Goal: Feedback & Contribution: Submit feedback/report problem

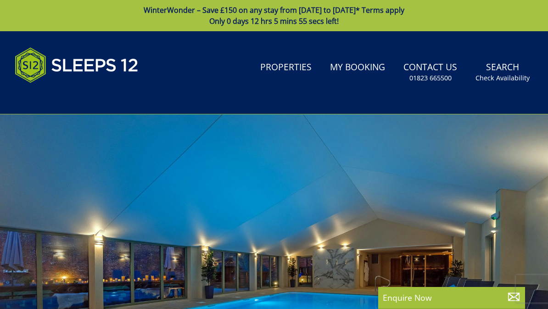
select select
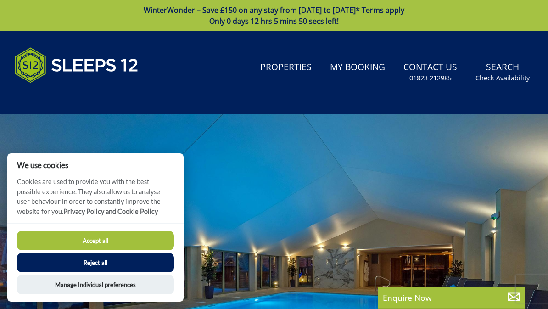
click at [124, 243] on button "Accept all" at bounding box center [95, 240] width 157 height 19
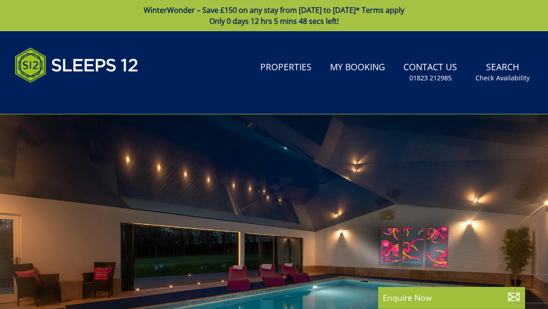
click at [297, 72] on link "Properties" at bounding box center [285, 67] width 59 height 21
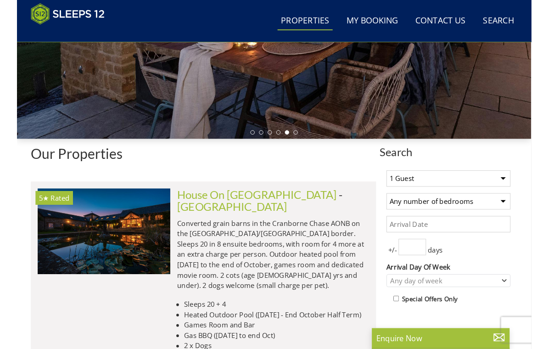
scroll to position [239, 0]
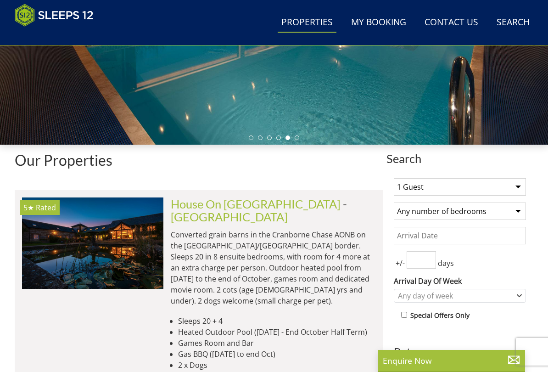
click at [512, 188] on select "1 Guest 2 Guests 3 Guests 4 Guests 5 Guests 6 Guests 7 Guests 8 Guests 9 Guests…" at bounding box center [460, 186] width 132 height 17
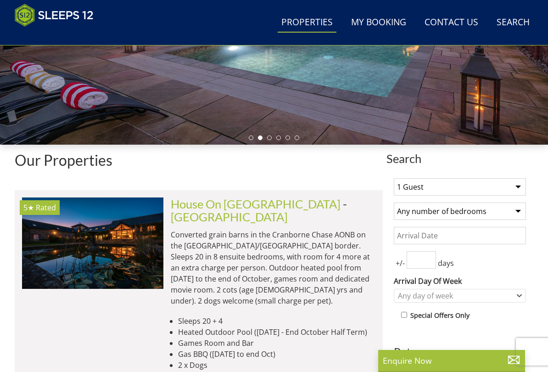
select select "14"
click at [511, 211] on select "Any number of bedrooms 4 Bedrooms 5 Bedrooms 6 Bedrooms 7 Bedrooms 8 Bedrooms 9…" at bounding box center [460, 210] width 132 height 17
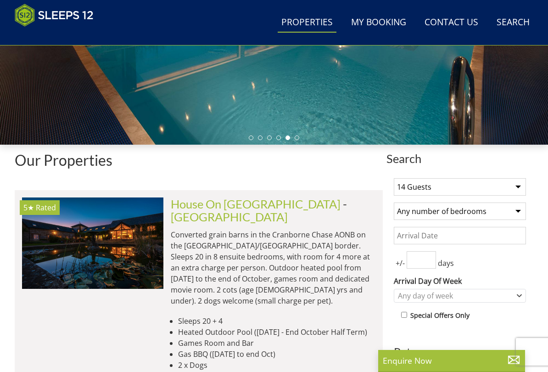
select select "10"
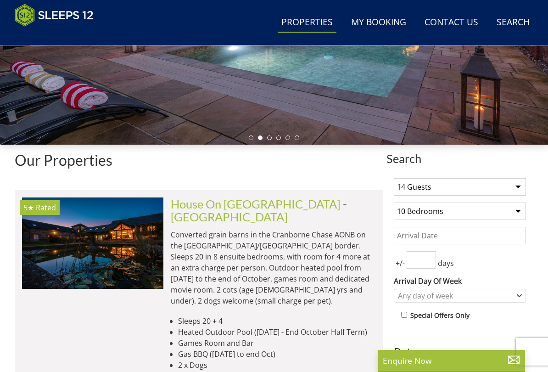
click at [437, 236] on input "Date" at bounding box center [460, 235] width 132 height 17
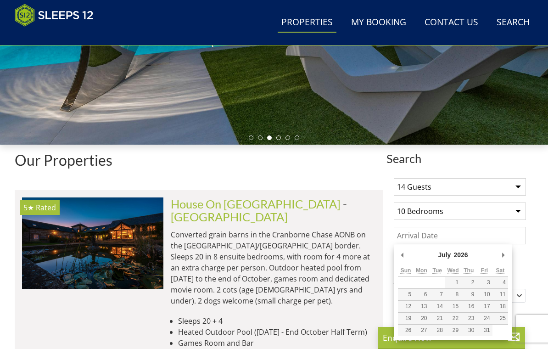
type input "10/07/2026"
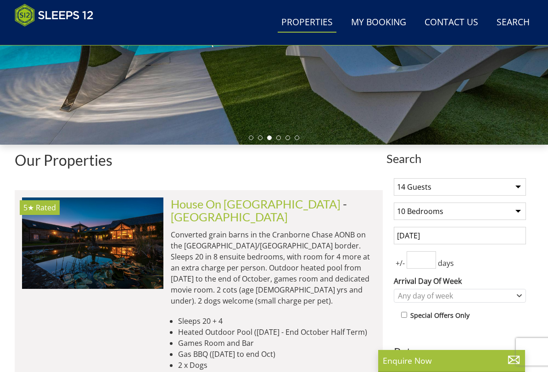
click at [427, 258] on input "number" at bounding box center [420, 259] width 29 height 17
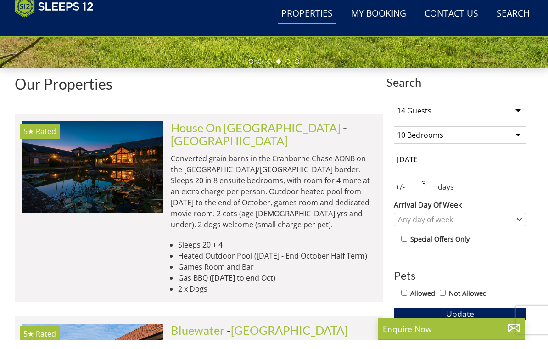
scroll to position [307, 0]
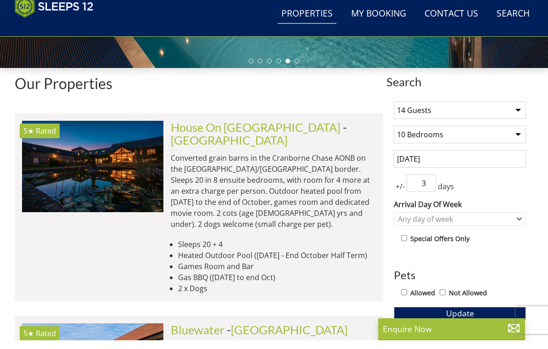
type input "3"
click at [513, 222] on div "Any day of week" at bounding box center [454, 227] width 119 height 10
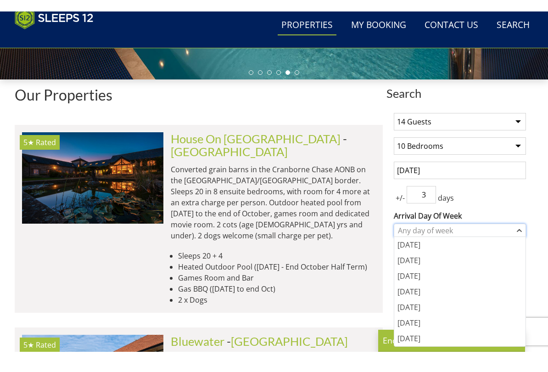
scroll to position [316, 0]
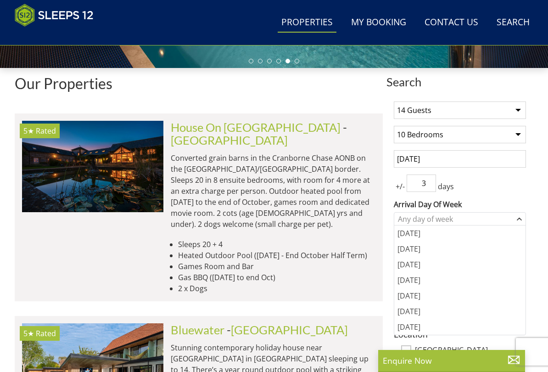
click at [428, 295] on div "[DATE]" at bounding box center [459, 296] width 131 height 16
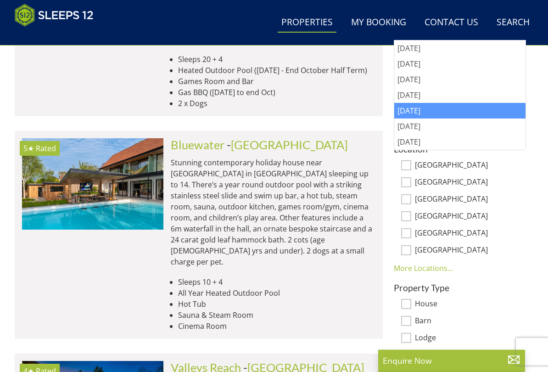
scroll to position [505, 0]
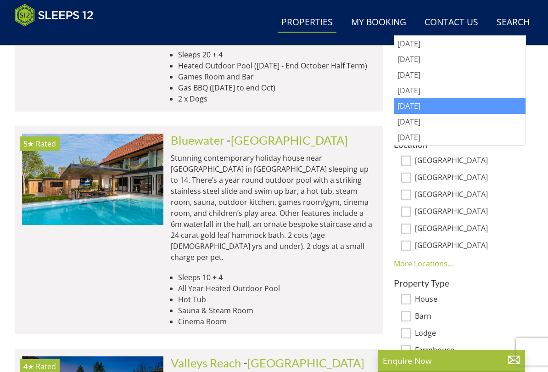
click at [407, 197] on input "[GEOGRAPHIC_DATA]" at bounding box center [406, 194] width 10 height 10
checkbox input "true"
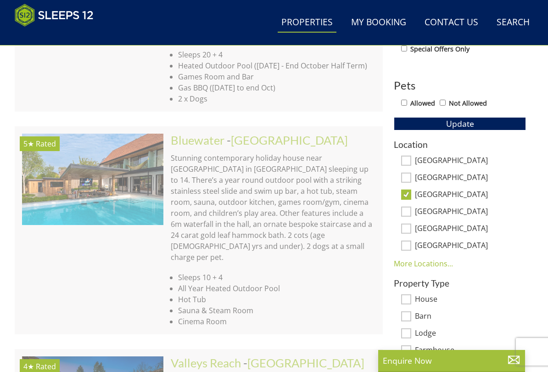
click at [406, 212] on input "[GEOGRAPHIC_DATA]" at bounding box center [406, 211] width 10 height 10
checkbox input "true"
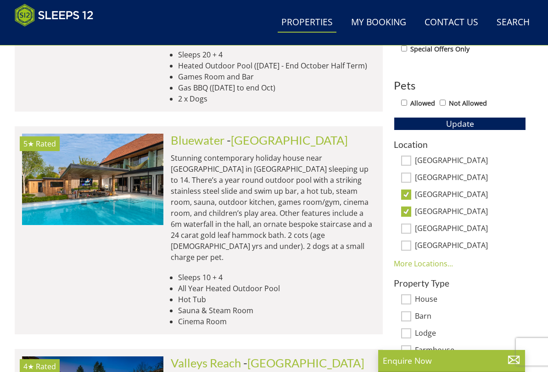
click at [406, 157] on input "[GEOGRAPHIC_DATA]" at bounding box center [406, 160] width 10 height 10
checkbox input "true"
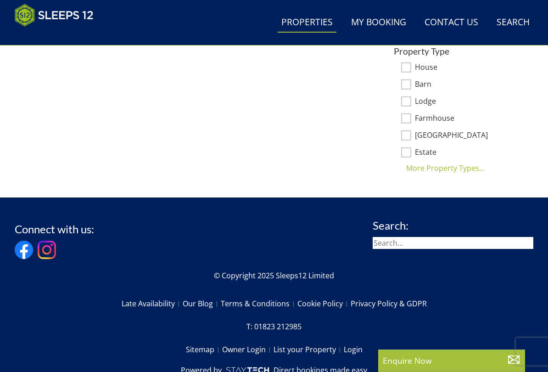
scroll to position [703, 0]
click at [419, 237] on input "search" at bounding box center [452, 243] width 161 height 12
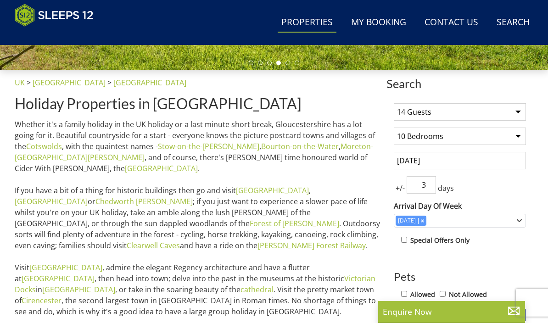
scroll to position [309, 0]
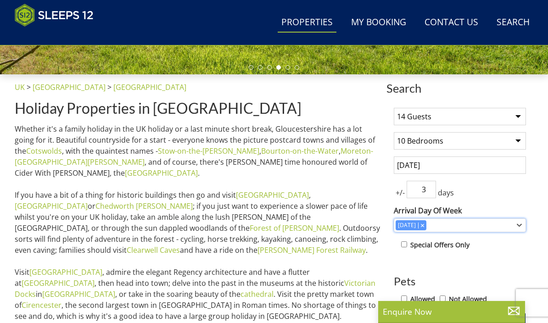
click at [515, 227] on div "[DATE]" at bounding box center [460, 225] width 132 height 14
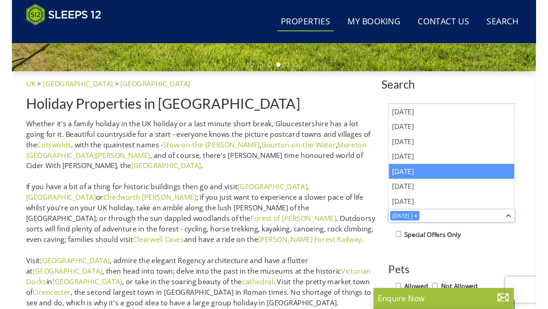
scroll to position [310, 0]
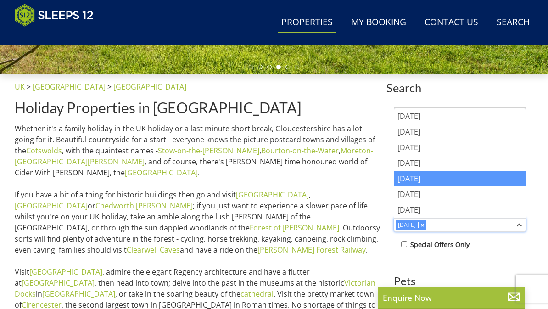
click at [418, 227] on div "Combobox" at bounding box center [422, 225] width 8 height 6
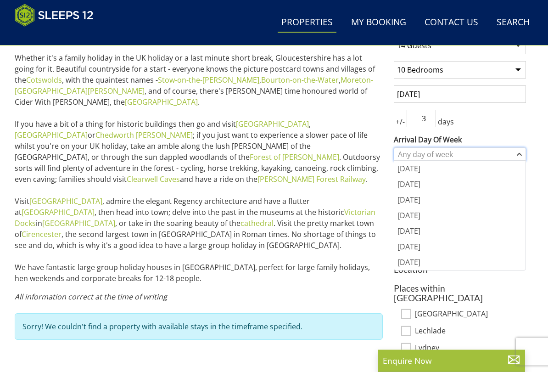
scroll to position [380, 0]
click at [537, 160] on div "Search Search 1 Guest 2 Guests 3 Guests 4 Guests 5 Guests 6 Guests 7 Guests 8 G…" at bounding box center [274, 254] width 548 height 502
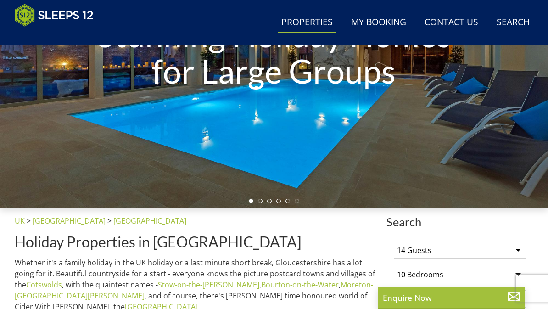
scroll to position [0, 0]
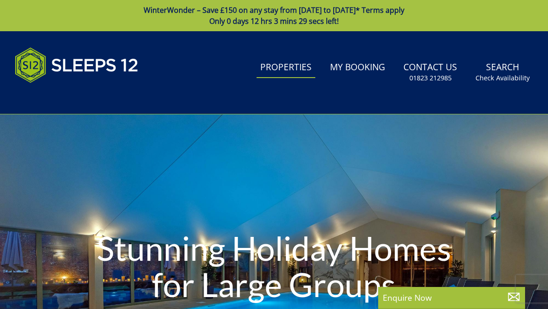
click at [287, 64] on link "Properties" at bounding box center [285, 67] width 59 height 21
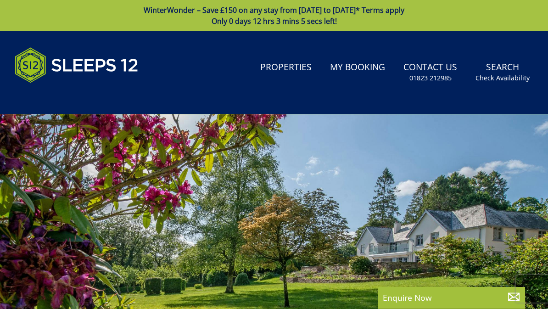
click at [287, 69] on link "Properties" at bounding box center [285, 67] width 59 height 21
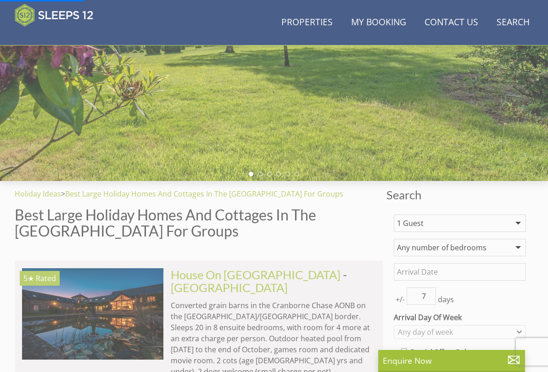
scroll to position [204, 0]
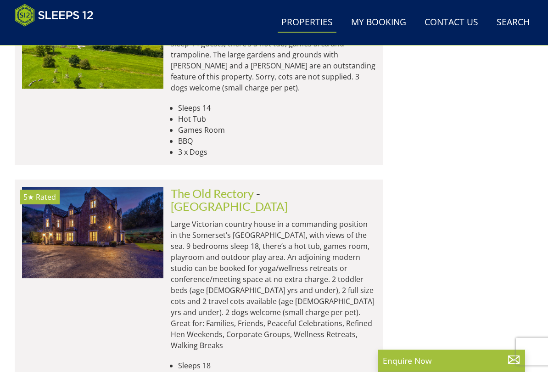
scroll to position [1232, 0]
click at [239, 186] on link "The Old Rectory" at bounding box center [212, 193] width 83 height 14
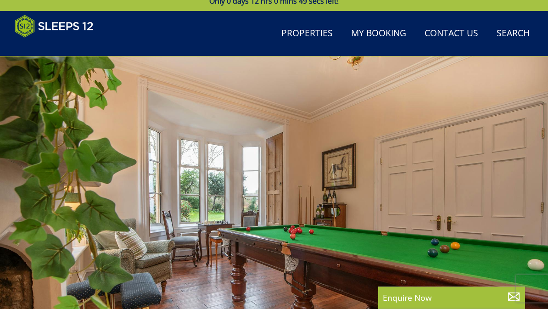
scroll to position [9, 0]
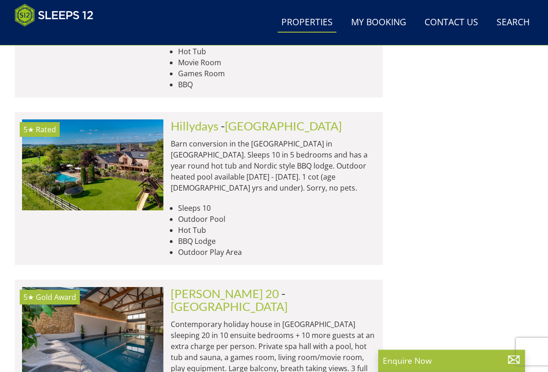
scroll to position [1913, 0]
click at [122, 287] on img at bounding box center [92, 332] width 141 height 91
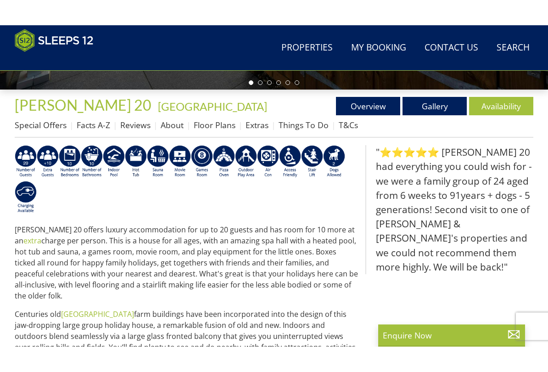
scroll to position [319, 0]
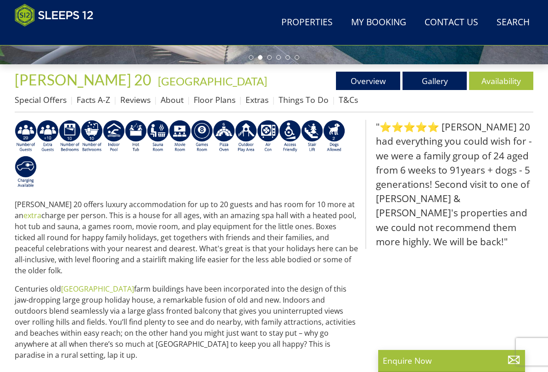
click at [443, 79] on link "Gallery" at bounding box center [434, 81] width 64 height 18
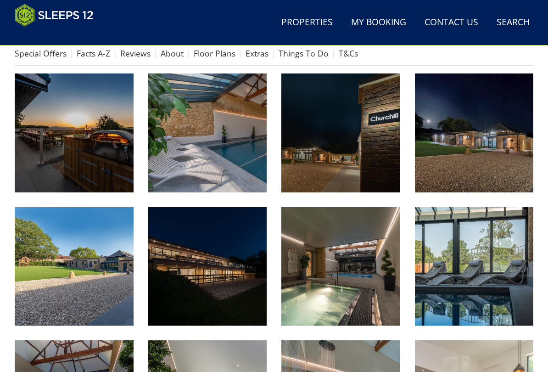
scroll to position [366, 0]
click at [350, 262] on img at bounding box center [340, 266] width 119 height 119
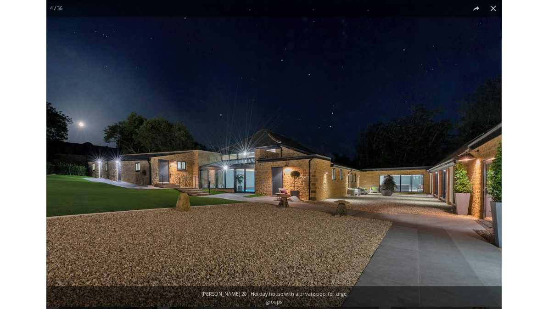
scroll to position [391, 0]
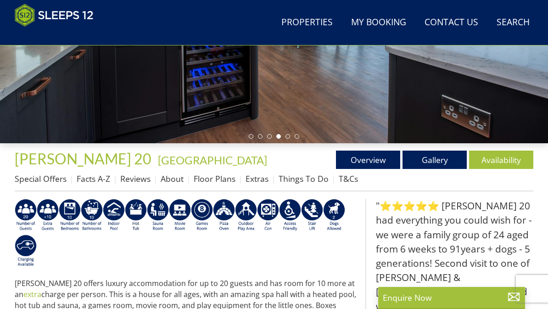
scroll to position [240, 0]
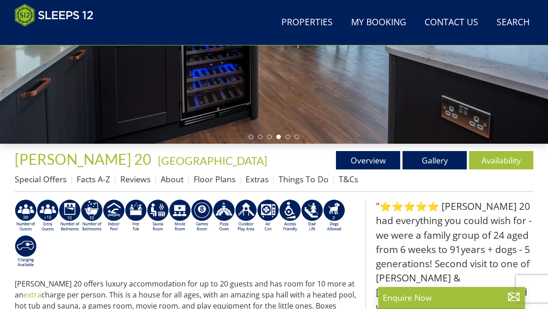
click at [498, 157] on link "Availability" at bounding box center [501, 160] width 64 height 18
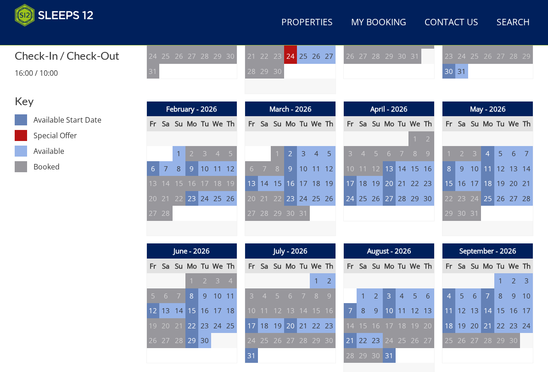
scroll to position [480, 0]
click at [322, 294] on td "8" at bounding box center [316, 295] width 13 height 15
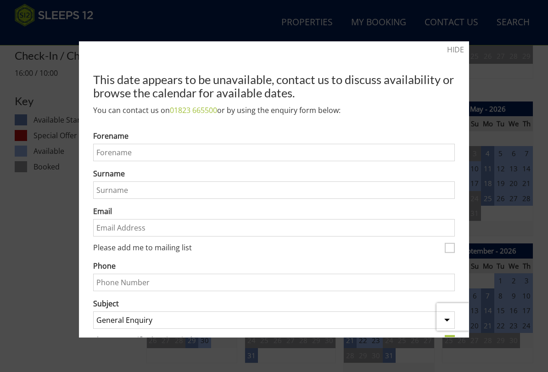
click at [459, 52] on link "HIDE" at bounding box center [455, 49] width 17 height 11
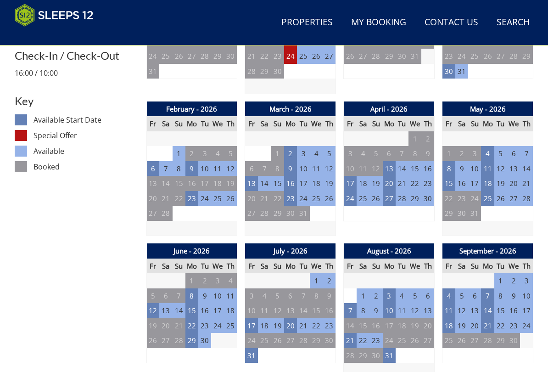
click at [288, 308] on td "20" at bounding box center [290, 325] width 13 height 15
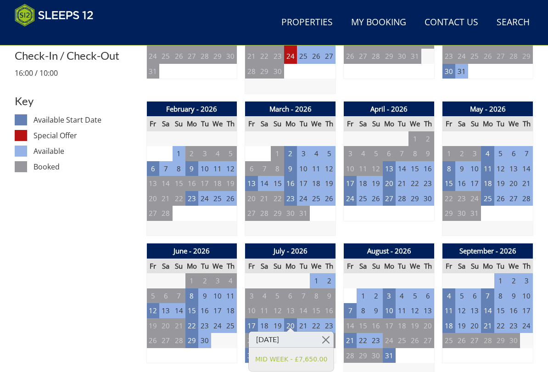
click at [328, 308] on link at bounding box center [325, 339] width 16 height 16
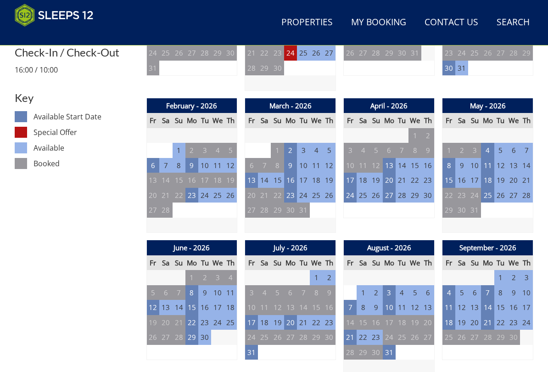
scroll to position [482, 0]
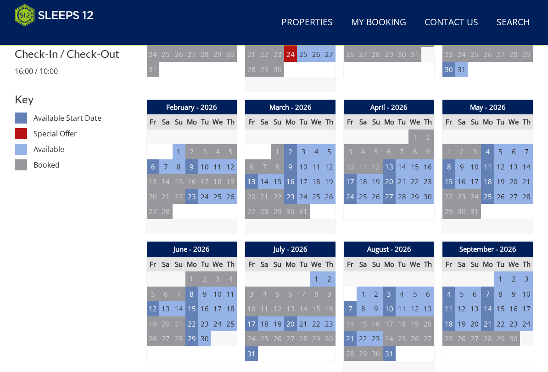
click at [254, 308] on td "17" at bounding box center [251, 323] width 13 height 15
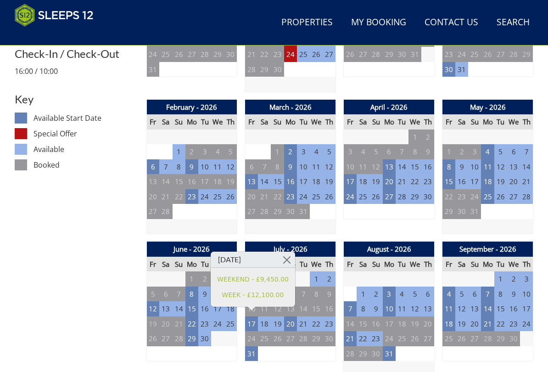
click at [245, 278] on link "WEEKEND - £9,450.00" at bounding box center [253, 279] width 72 height 10
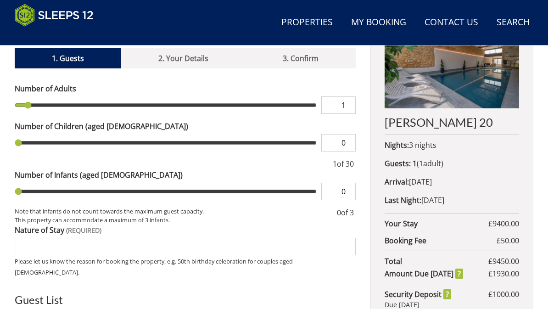
scroll to position [358, 0]
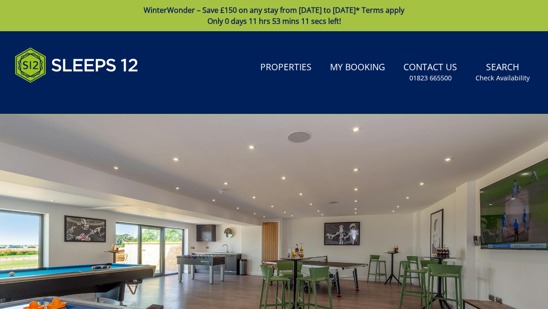
click at [289, 65] on link "Properties" at bounding box center [285, 67] width 59 height 21
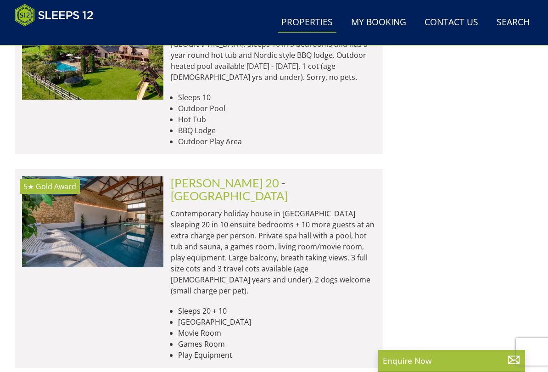
scroll to position [0, 141]
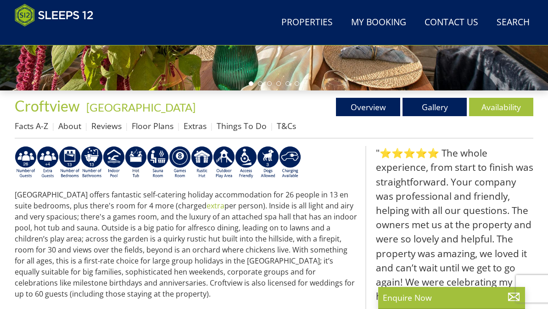
scroll to position [271, 0]
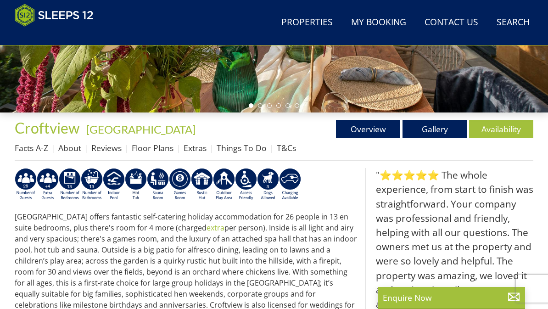
click at [503, 120] on link "Availability" at bounding box center [501, 129] width 64 height 18
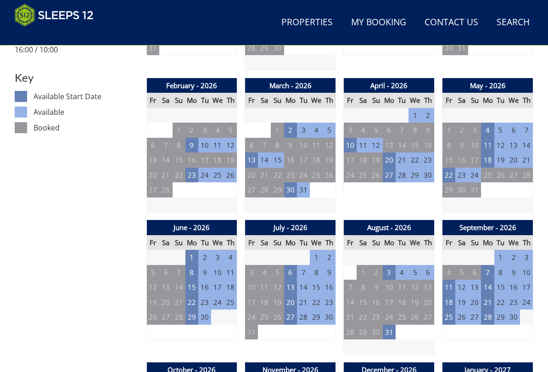
scroll to position [503, 0]
click at [289, 273] on td "6" at bounding box center [290, 272] width 13 height 15
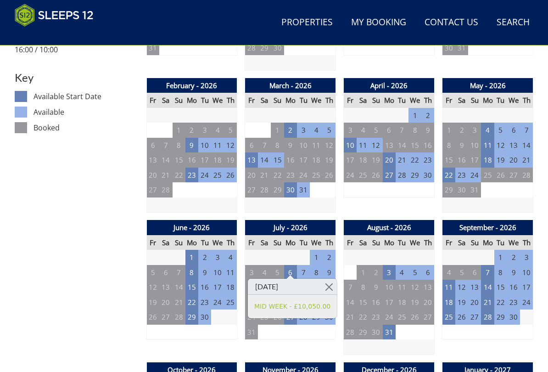
click at [325, 286] on link at bounding box center [329, 286] width 16 height 16
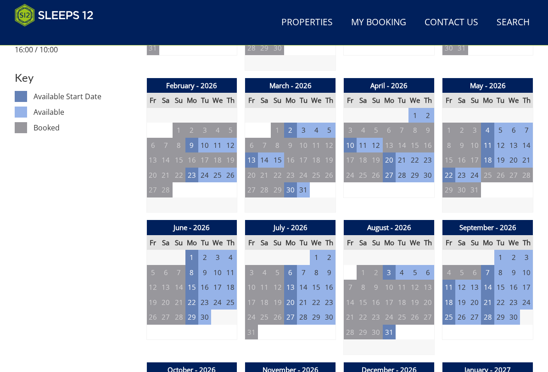
click at [315, 268] on td "8" at bounding box center [316, 272] width 13 height 15
click at [330, 268] on td "9" at bounding box center [328, 272] width 13 height 15
click at [289, 269] on td "6" at bounding box center [290, 272] width 13 height 15
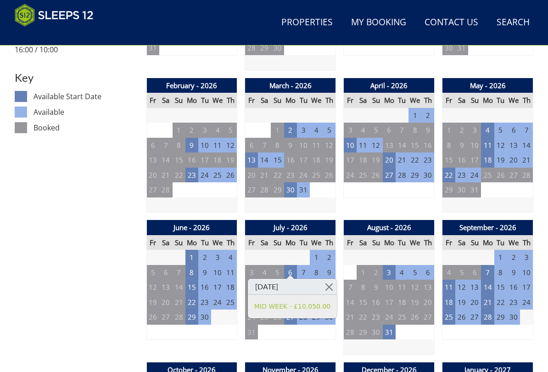
click at [297, 305] on link "MID WEEK - £10,050.00" at bounding box center [292, 306] width 76 height 10
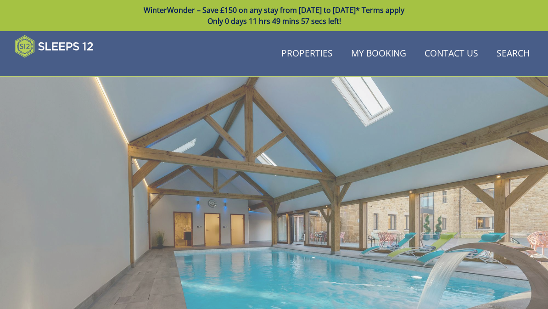
scroll to position [503, 0]
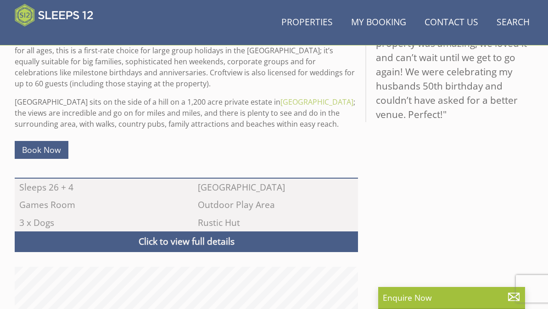
scroll to position [271, 0]
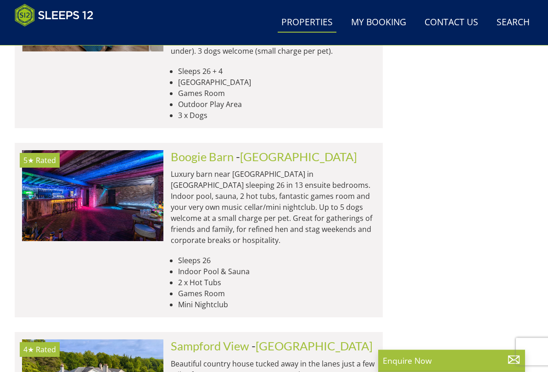
scroll to position [2453, 0]
click at [272, 308] on link "[GEOGRAPHIC_DATA]" at bounding box center [314, 346] width 117 height 14
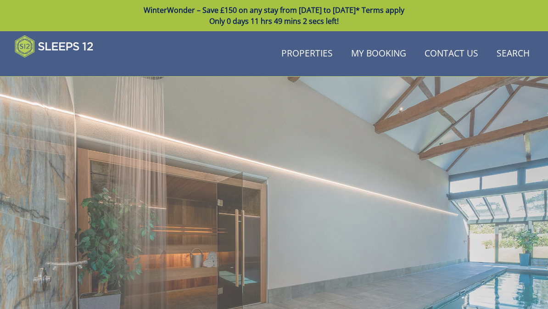
scroll to position [482, 0]
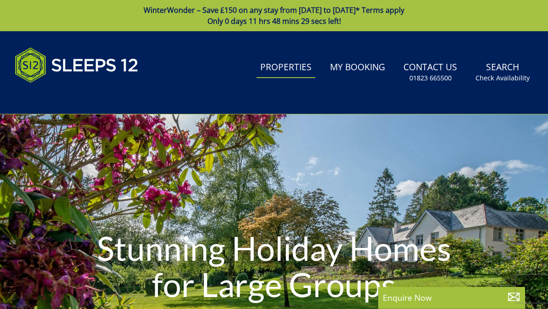
click at [285, 68] on link "Properties" at bounding box center [285, 67] width 59 height 21
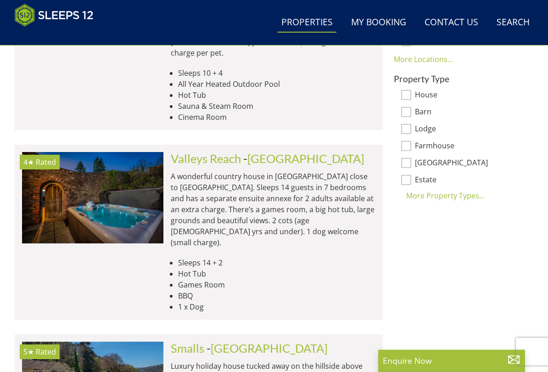
scroll to position [709, 0]
click at [51, 167] on img at bounding box center [92, 197] width 141 height 91
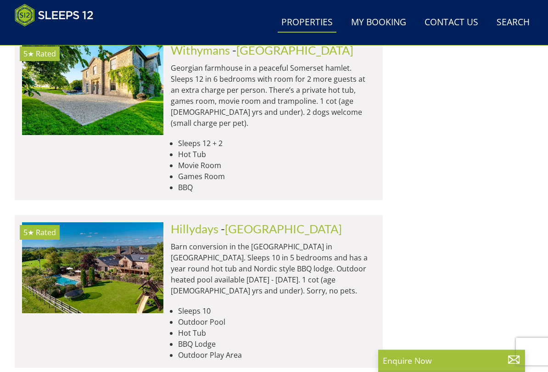
scroll to position [1811, 0]
click at [227, 241] on p "Barn conversion in the [GEOGRAPHIC_DATA] in [GEOGRAPHIC_DATA]. Sleeps 10 in 5 b…" at bounding box center [273, 268] width 205 height 55
click at [120, 222] on img at bounding box center [92, 267] width 141 height 91
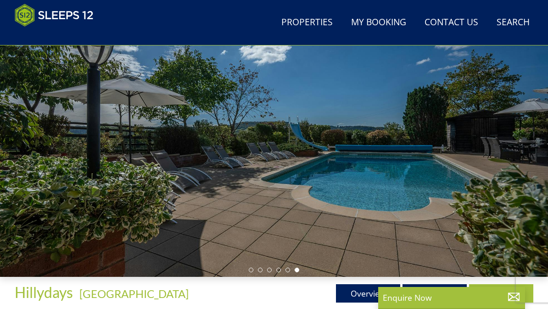
scroll to position [91, 0]
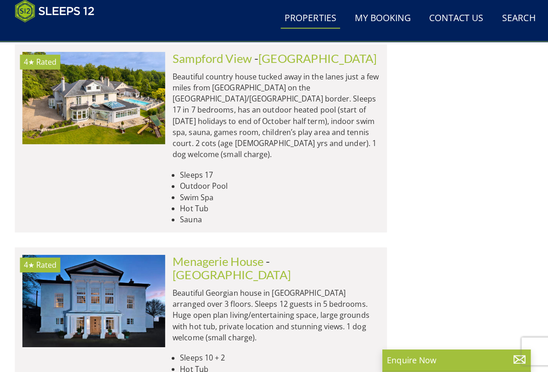
scroll to position [2737, 0]
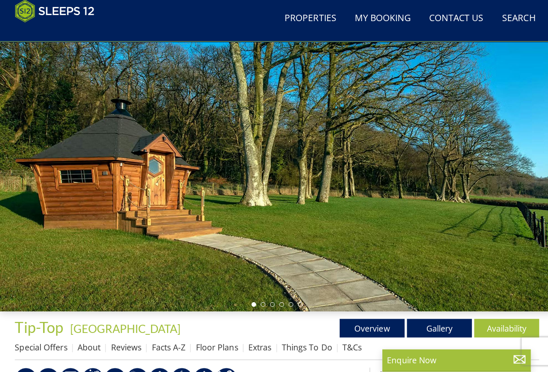
scroll to position [109, 0]
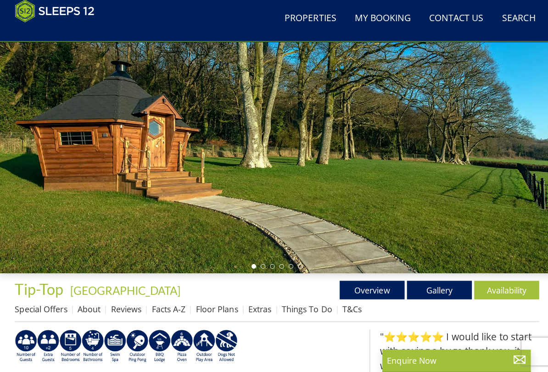
click at [506, 287] on link "Availability" at bounding box center [501, 291] width 64 height 18
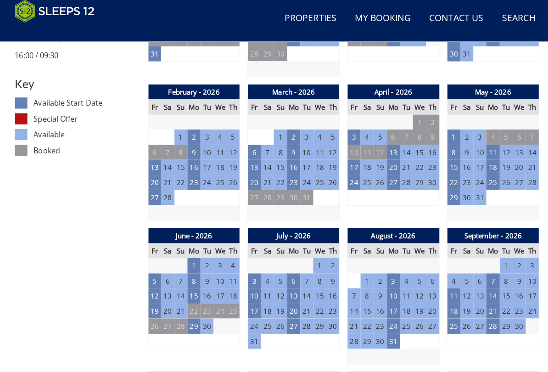
scroll to position [494, 0]
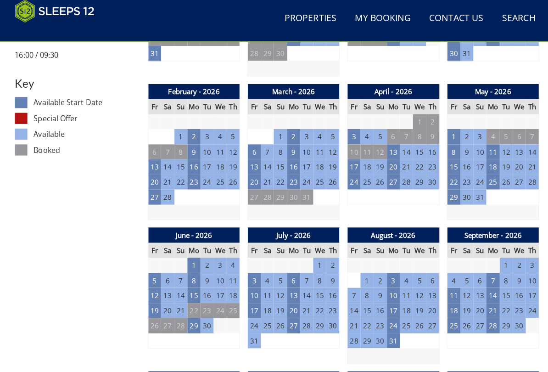
click at [290, 274] on td "6" at bounding box center [290, 281] width 13 height 15
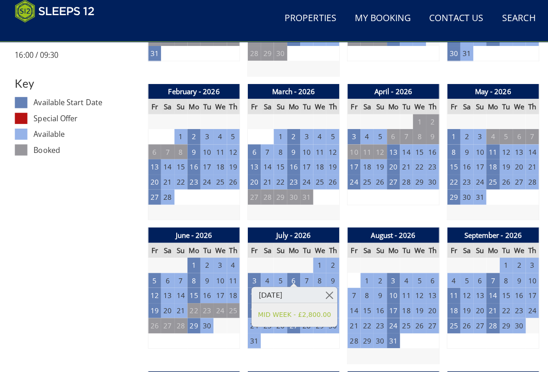
click at [290, 308] on link "MID WEEK - £2,800.00" at bounding box center [291, 316] width 72 height 10
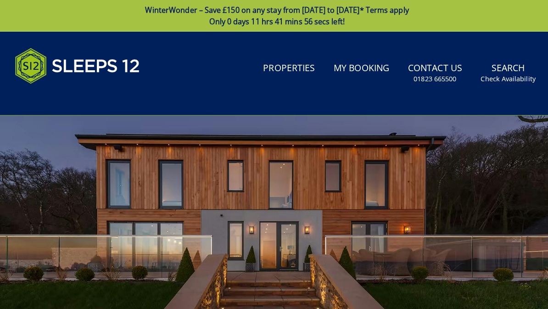
scroll to position [49, 0]
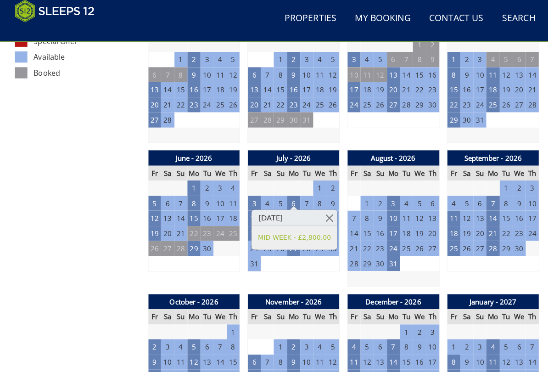
scroll to position [571, 0]
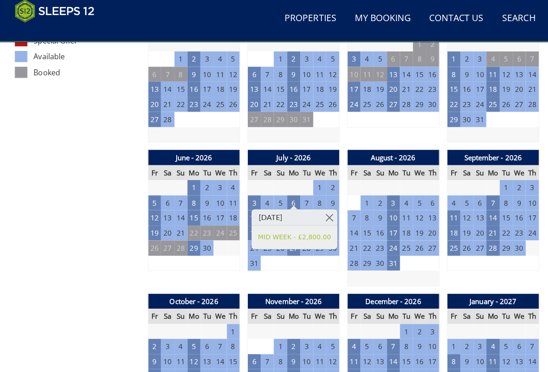
click at [320, 216] on link at bounding box center [325, 219] width 16 height 16
click at [310, 262] on div "July - 2026 Fr Sa Su Mo Tu We Th 26 27 28 29 30 1 2 3 4 5 6 7 8 9 10 11" at bounding box center [290, 219] width 91 height 135
click at [295, 214] on h3 "Mon Jul 06 2026" at bounding box center [291, 219] width 85 height 16
click at [322, 215] on link at bounding box center [325, 219] width 16 height 16
click at [292, 197] on td "6" at bounding box center [290, 204] width 13 height 15
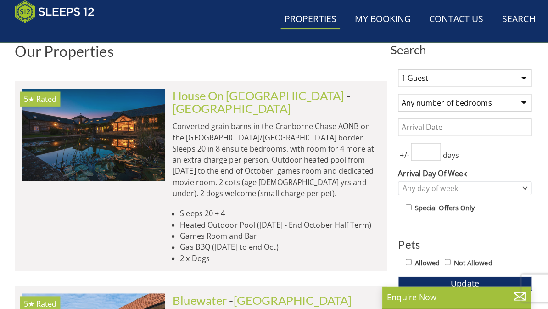
scroll to position [0, 2543]
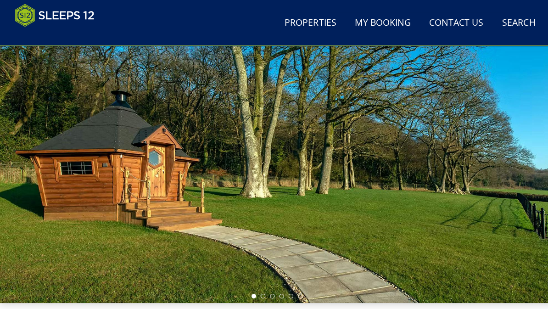
scroll to position [77, 0]
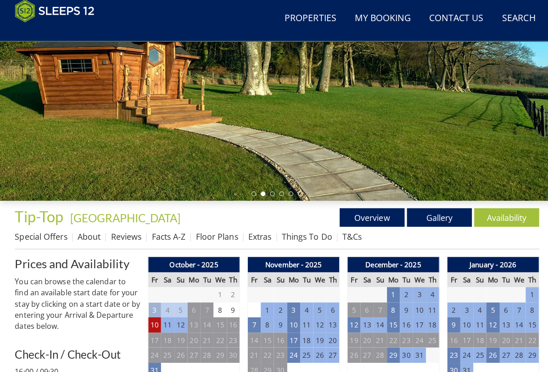
scroll to position [234, 0]
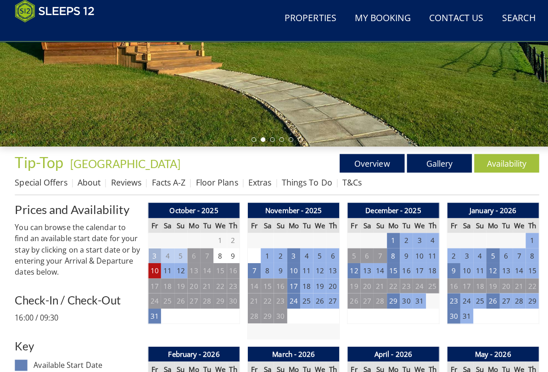
click at [436, 157] on link "Gallery" at bounding box center [434, 165] width 64 height 18
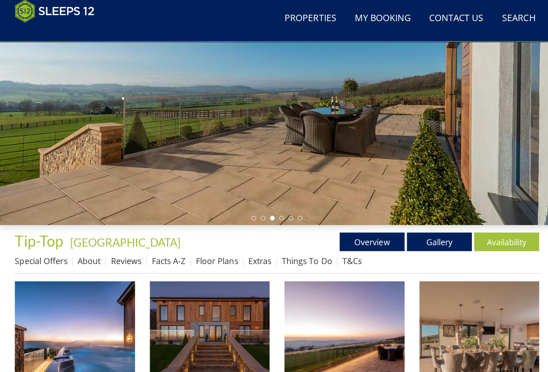
scroll to position [157, 0]
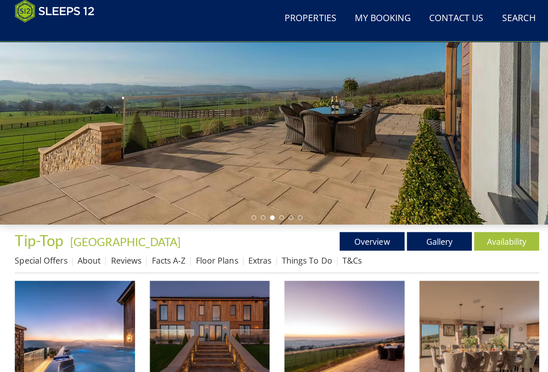
click at [378, 236] on link "Overview" at bounding box center [368, 242] width 64 height 18
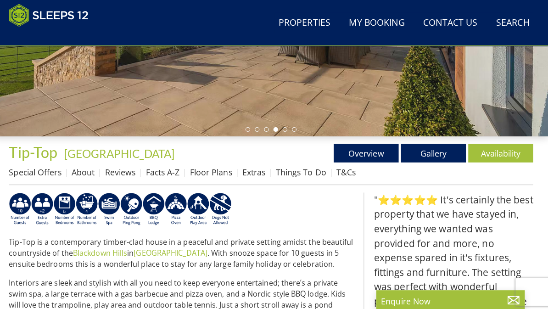
scroll to position [249, 0]
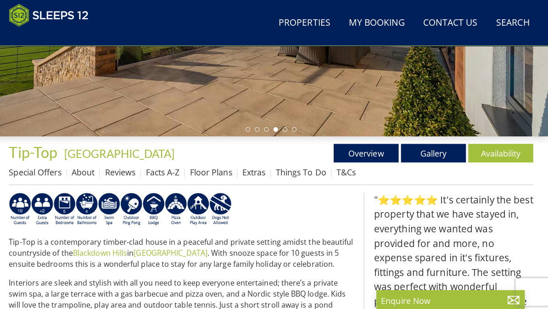
click at [206, 169] on link "Floor Plans" at bounding box center [215, 170] width 42 height 11
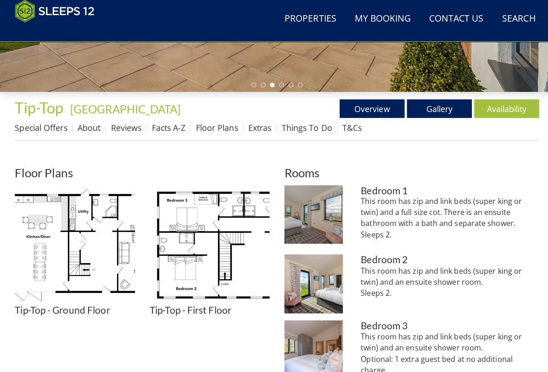
scroll to position [289, 0]
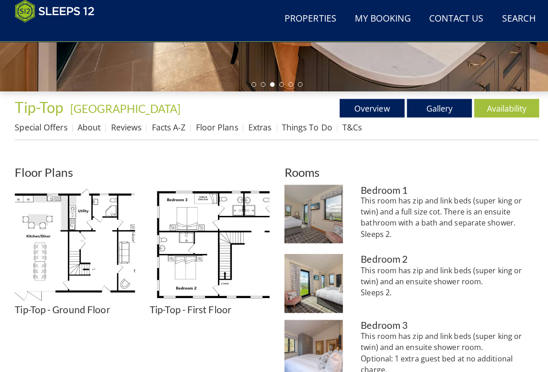
click at [84, 243] on img at bounding box center [74, 246] width 119 height 119
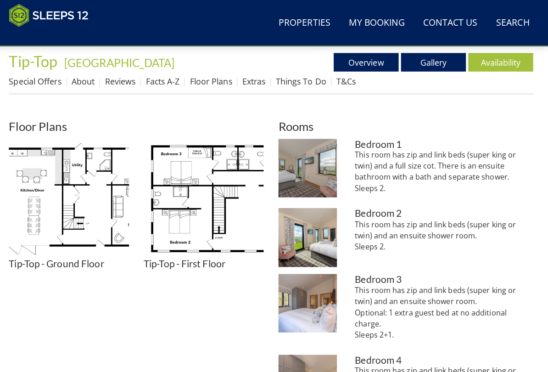
scroll to position [338, 0]
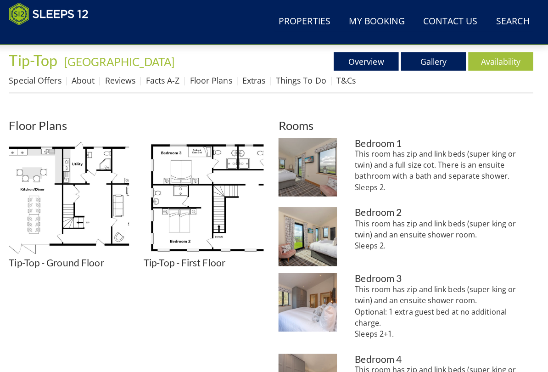
click at [321, 156] on img at bounding box center [310, 167] width 58 height 58
click at [500, 57] on link "Availability" at bounding box center [501, 62] width 64 height 18
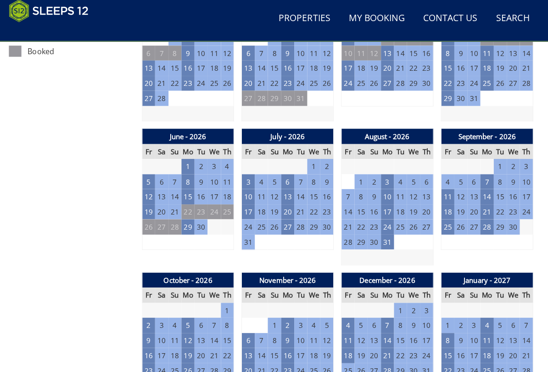
scroll to position [592, 0]
click at [285, 176] on td "6" at bounding box center [290, 183] width 13 height 15
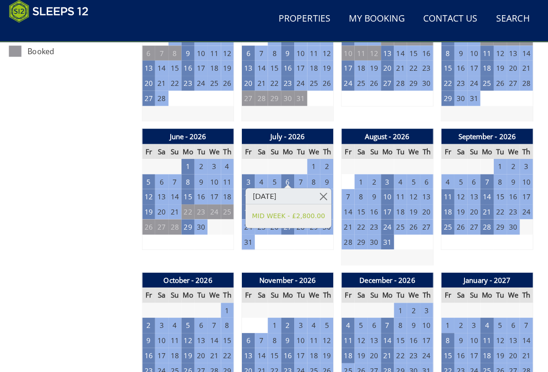
click at [301, 213] on link "MID WEEK - £2,800.00" at bounding box center [291, 218] width 72 height 10
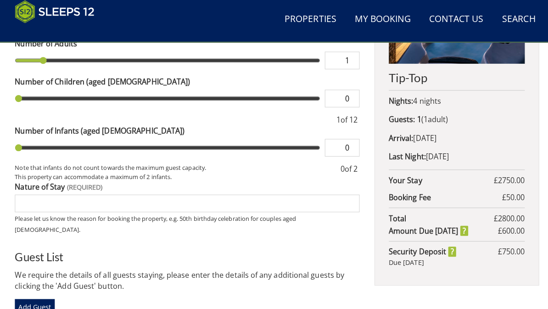
scroll to position [403, 0]
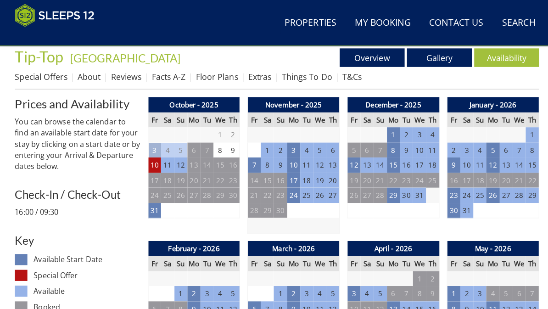
scroll to position [592, 0]
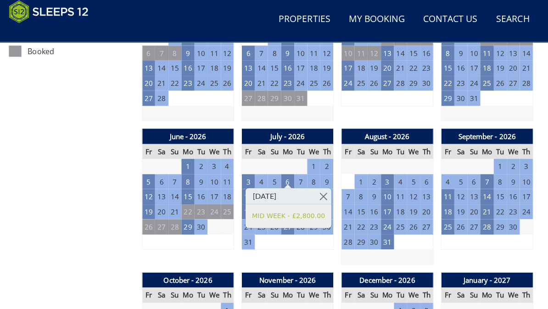
click at [310, 237] on td "5" at bounding box center [316, 242] width 13 height 15
click at [284, 176] on td "6" at bounding box center [290, 183] width 13 height 15
click at [317, 191] on link at bounding box center [325, 197] width 16 height 16
click at [362, 161] on td "25" at bounding box center [362, 168] width 13 height 15
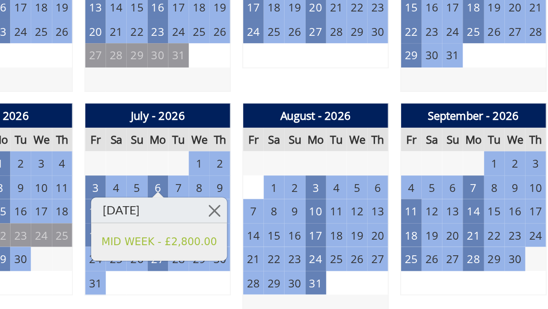
click at [317, 189] on link at bounding box center [325, 197] width 16 height 16
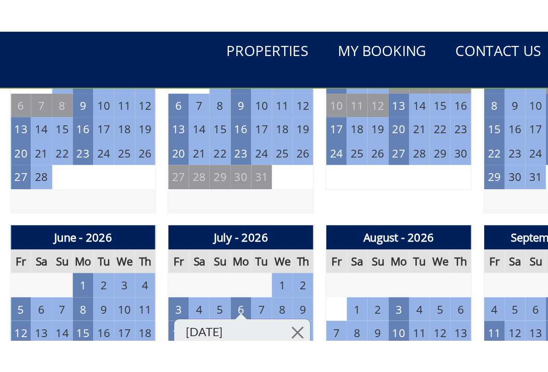
scroll to position [581, 0]
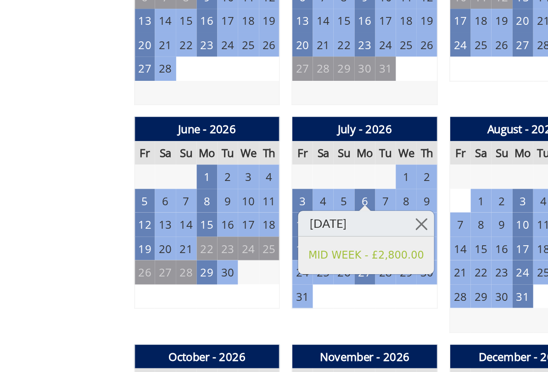
click at [317, 201] on link at bounding box center [325, 209] width 16 height 16
click at [245, 190] on div "July - 2026 Fr Sa Su Mo Tu We Th 26 27 28 29 30 1 2 3 4 5 6 7 8 9 10 11" at bounding box center [290, 209] width 91 height 135
click at [245, 193] on div "July - 2026 Fr Sa Su Mo Tu We Th 26 27 28 29 30 1 2 3 4 5 6 7 8 9 10 11" at bounding box center [290, 209] width 91 height 135
click at [185, 202] on td "15" at bounding box center [191, 209] width 13 height 15
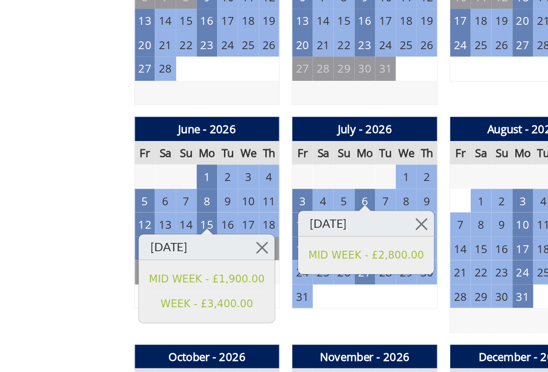
click at [245, 187] on div "July - 2026 Fr Sa Su Mo Tu We Th 26 27 28 29 30 1 2 3 4 5 6 7 8 9 10 11" at bounding box center [290, 209] width 91 height 135
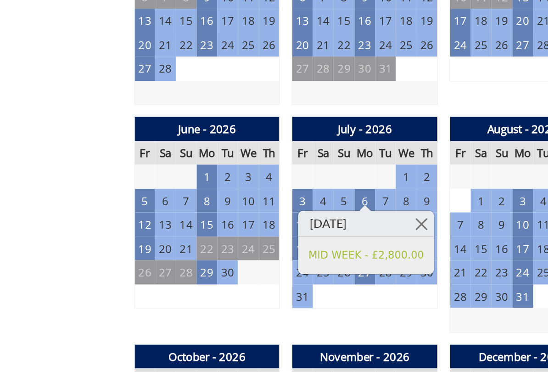
click at [245, 190] on div "July - 2026 Fr Sa Su Mo Tu We Th 26 27 28 29 30 1 2 3 4 5 6 7 8 9 10 11" at bounding box center [290, 209] width 91 height 135
click at [317, 201] on link at bounding box center [325, 209] width 16 height 16
click at [255, 224] on link "MID WEEK - £2,800.00" at bounding box center [291, 229] width 72 height 10
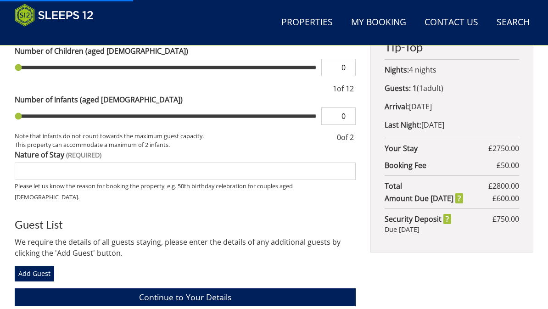
scroll to position [419, 0]
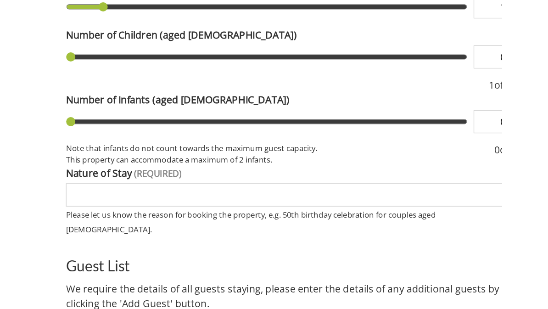
scroll to position [344, 0]
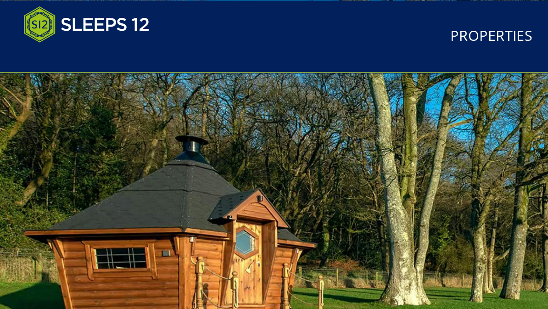
scroll to position [79, 0]
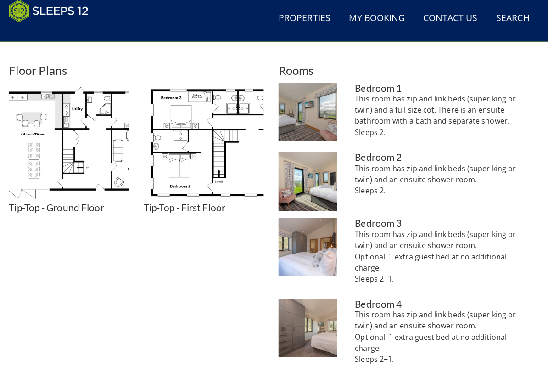
scroll to position [391, 0]
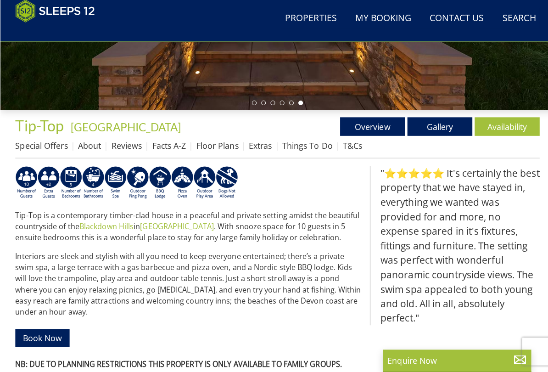
scroll to position [271, 0]
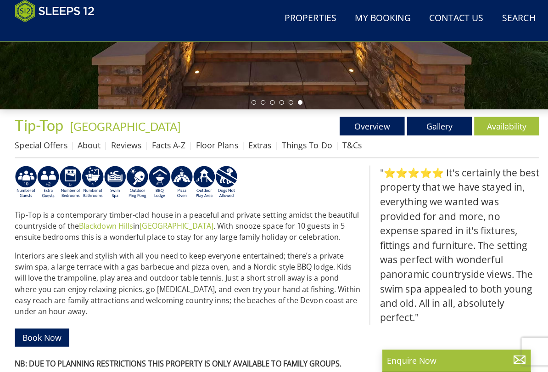
click at [500, 126] on link "Availability" at bounding box center [501, 129] width 64 height 18
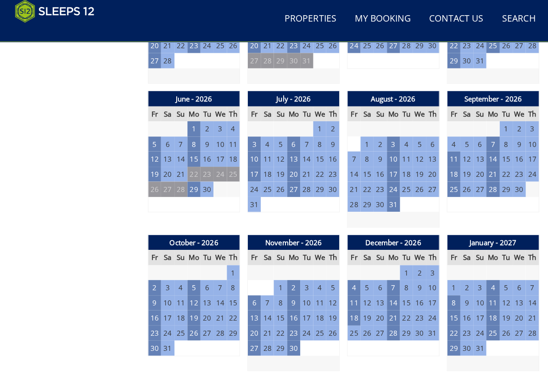
scroll to position [630, 0]
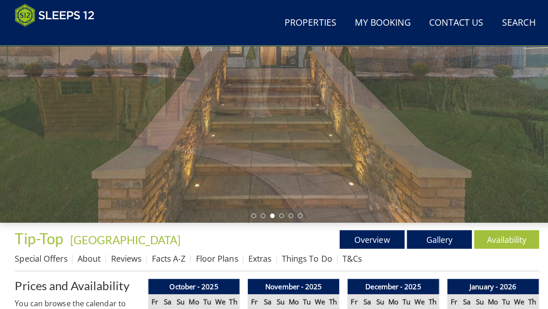
scroll to position [148, 0]
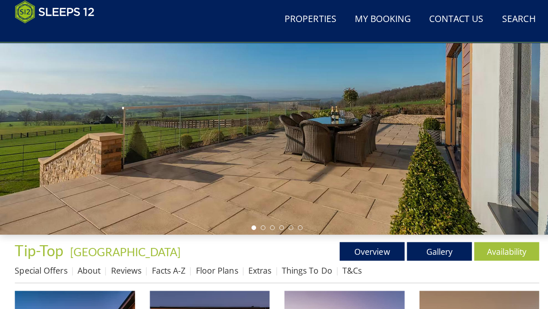
scroll to position [158, 0]
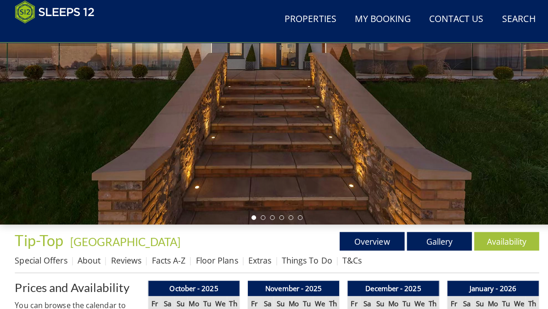
scroll to position [235, 0]
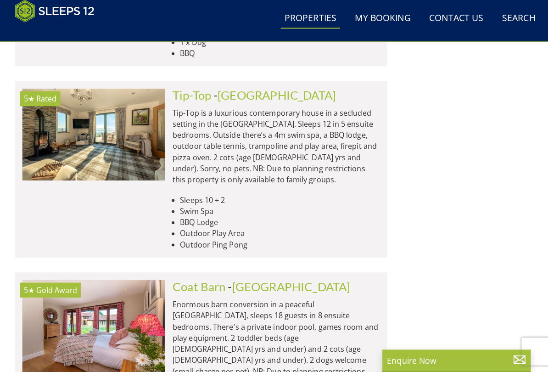
click at [139, 281] on img at bounding box center [92, 326] width 141 height 91
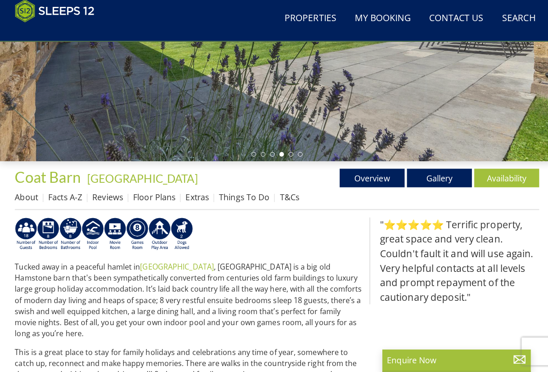
scroll to position [222, 0]
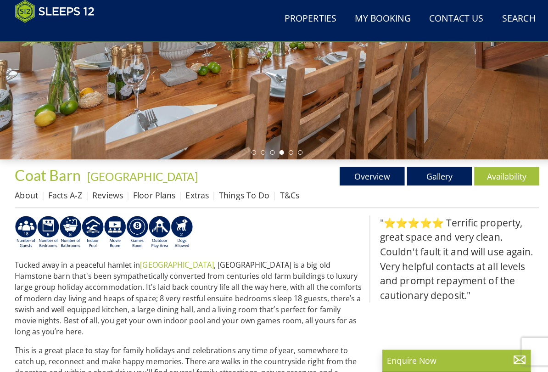
click at [501, 172] on link "Availability" at bounding box center [501, 178] width 64 height 18
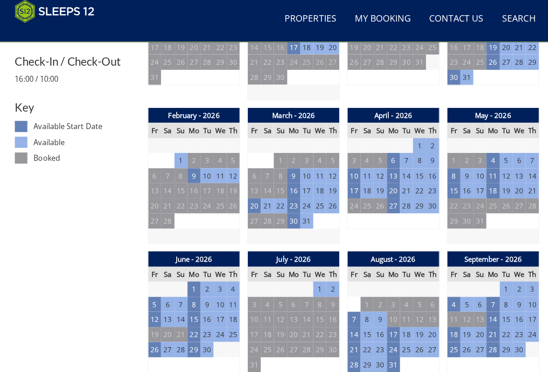
scroll to position [472, 0]
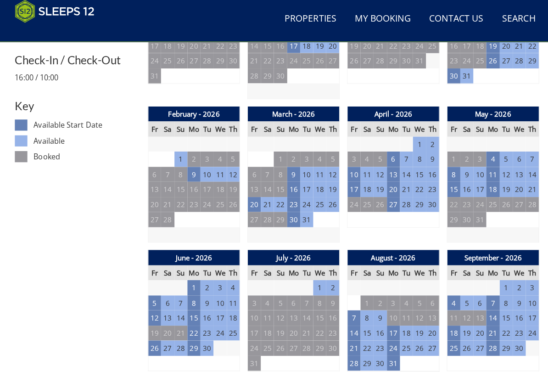
click at [293, 308] on td "13" at bounding box center [290, 318] width 13 height 15
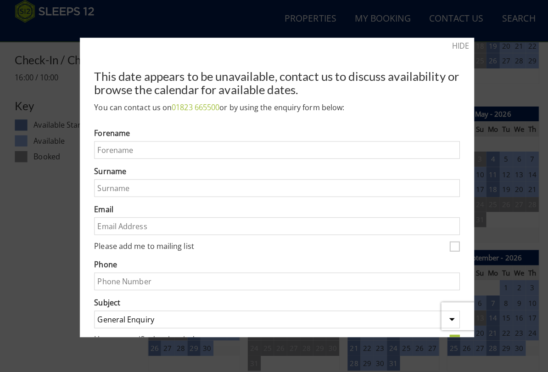
click at [454, 44] on link "HIDE" at bounding box center [455, 49] width 17 height 11
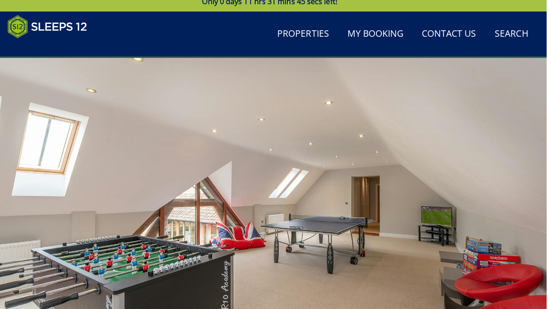
scroll to position [0, 0]
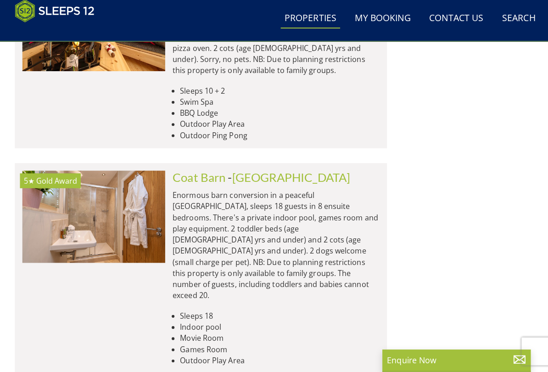
scroll to position [3179, 0]
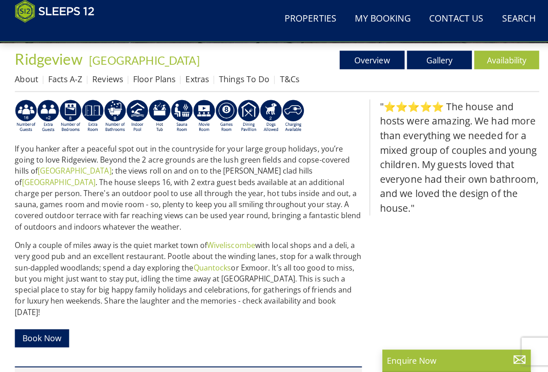
scroll to position [337, 0]
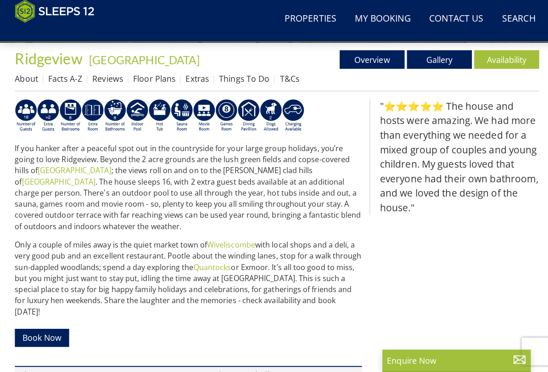
click at [495, 57] on link "Availability" at bounding box center [501, 63] width 64 height 18
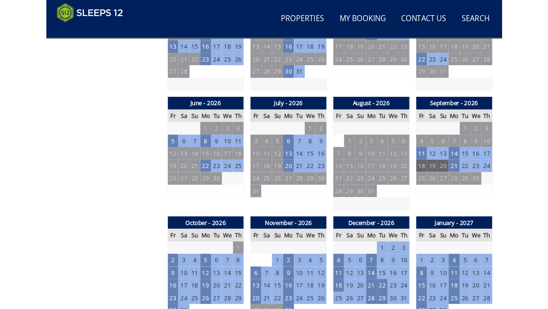
scroll to position [607, 0]
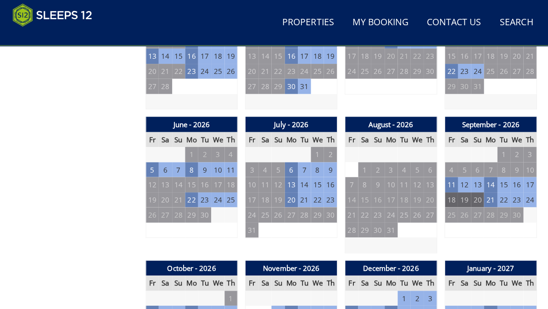
click at [290, 164] on td "6" at bounding box center [290, 168] width 13 height 15
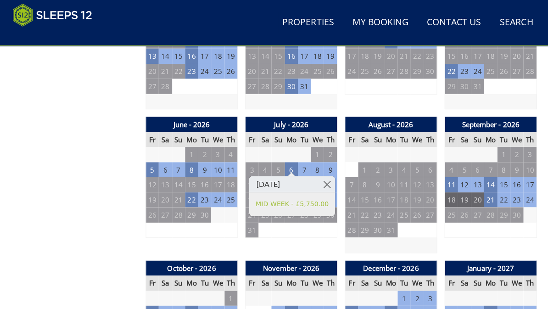
click at [288, 171] on div at bounding box center [290, 172] width 7 height 4
click at [292, 204] on link "MID WEEK - £5,750.00" at bounding box center [291, 202] width 72 height 10
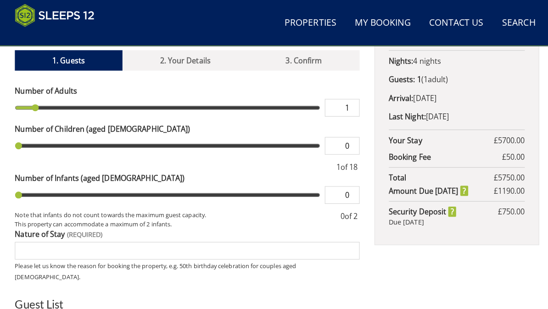
scroll to position [380, 0]
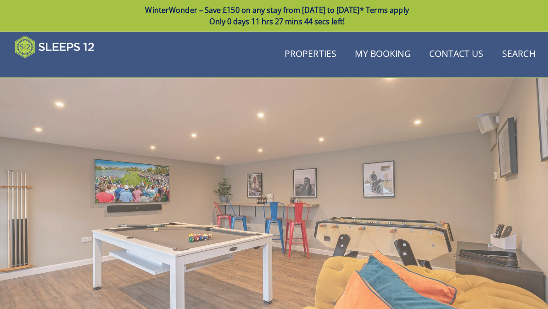
scroll to position [605, 0]
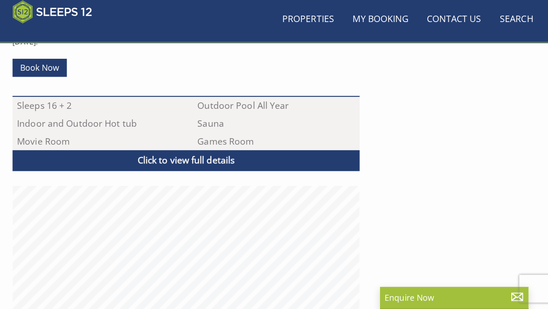
scroll to position [341, 0]
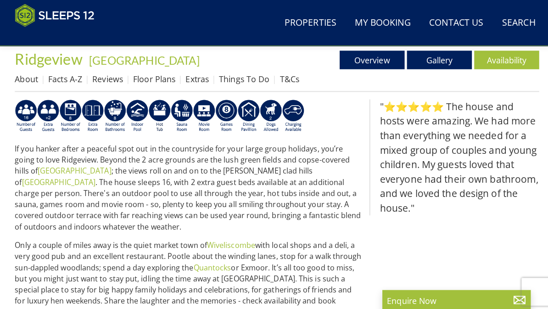
click at [430, 61] on link "Gallery" at bounding box center [434, 59] width 64 height 18
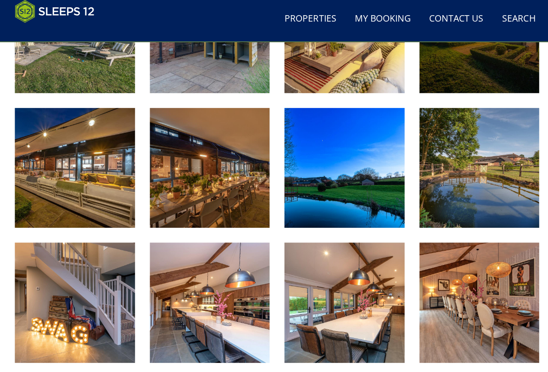
scroll to position [736, 0]
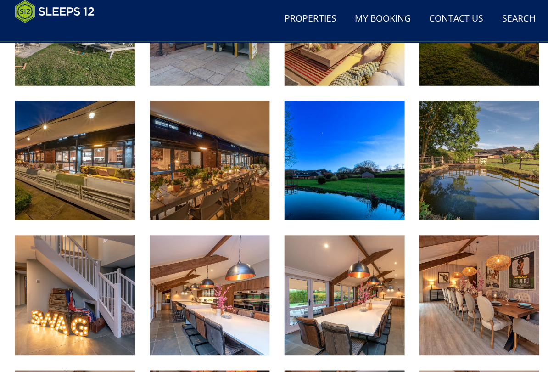
click at [471, 169] on img at bounding box center [474, 162] width 119 height 119
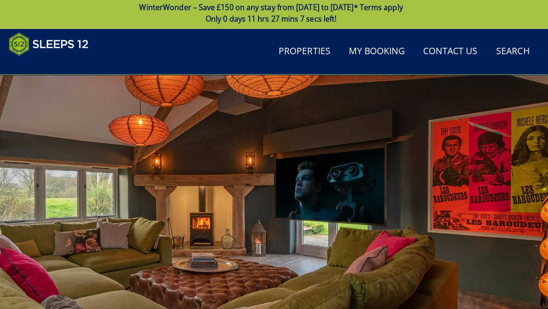
scroll to position [0, 0]
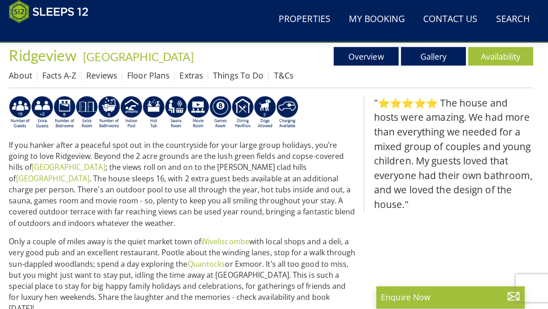
scroll to position [342, 0]
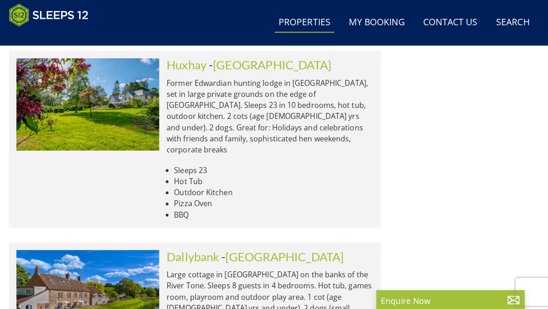
scroll to position [3881, 0]
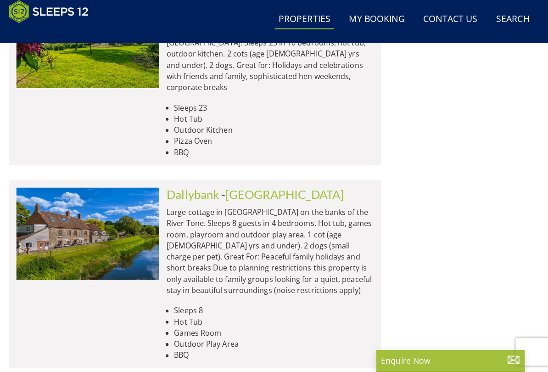
scroll to position [3956, 0]
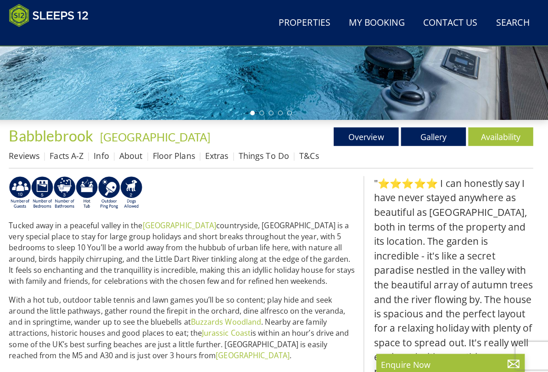
scroll to position [265, 0]
click at [432, 134] on link "Gallery" at bounding box center [434, 135] width 64 height 18
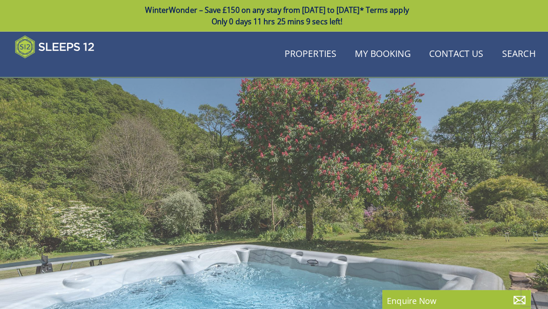
scroll to position [262, 0]
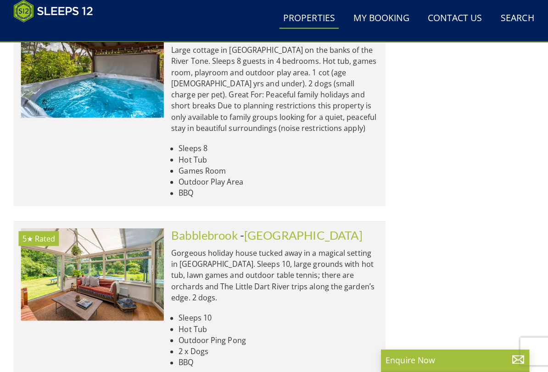
scroll to position [4115, 0]
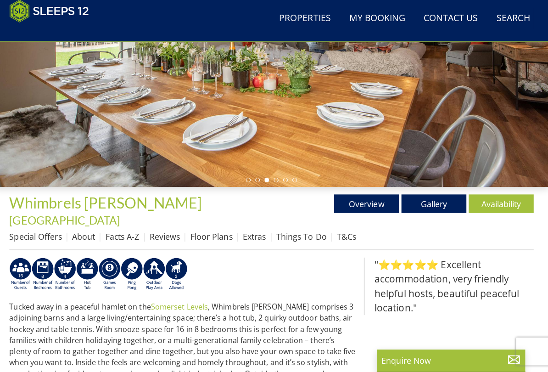
scroll to position [195, 0]
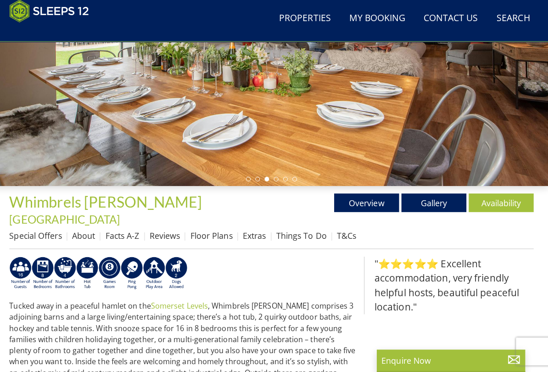
click at [426, 196] on link "Gallery" at bounding box center [434, 204] width 64 height 18
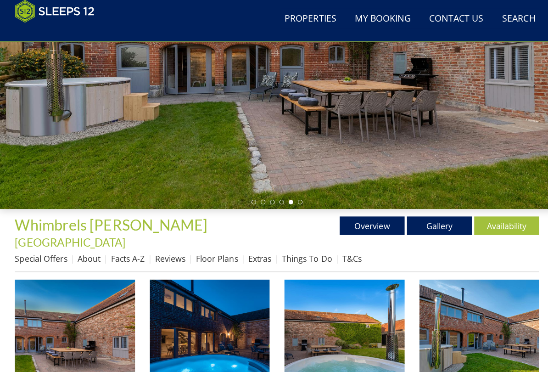
scroll to position [173, 0]
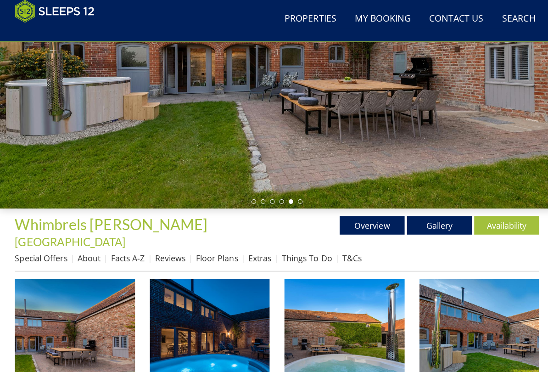
click at [501, 217] on link "Availability" at bounding box center [501, 226] width 64 height 18
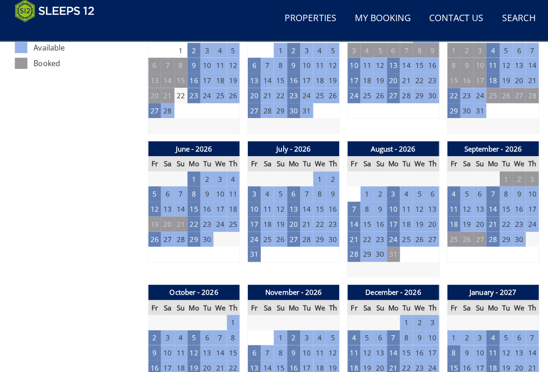
scroll to position [594, 0]
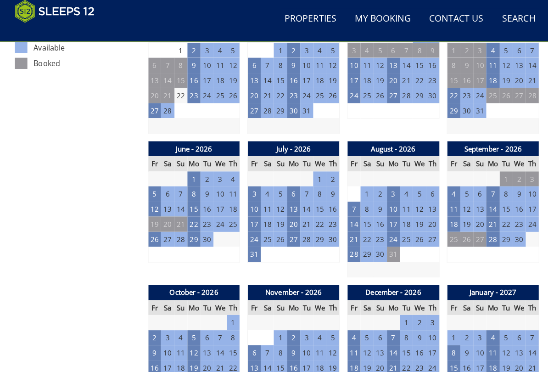
click at [290, 188] on td "6" at bounding box center [290, 195] width 13 height 15
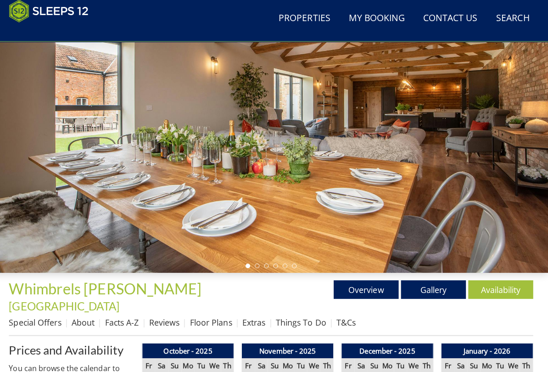
scroll to position [110, 0]
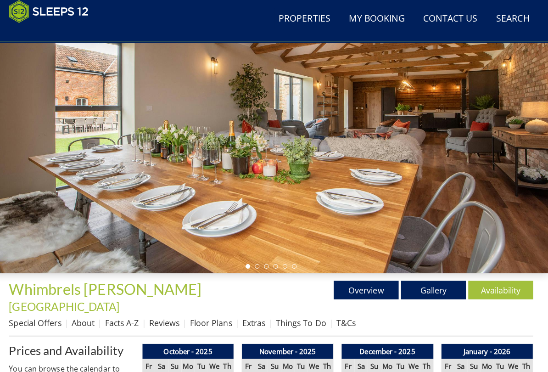
click at [430, 283] on link "Gallery" at bounding box center [434, 290] width 64 height 18
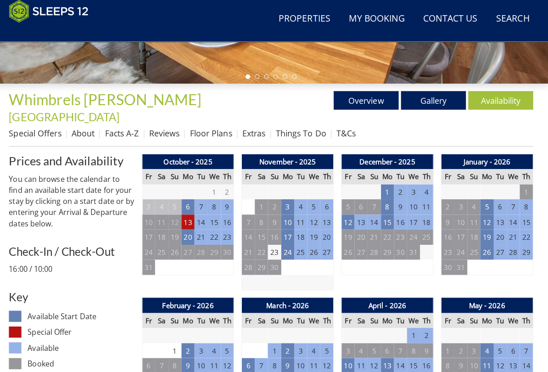
scroll to position [301, 0]
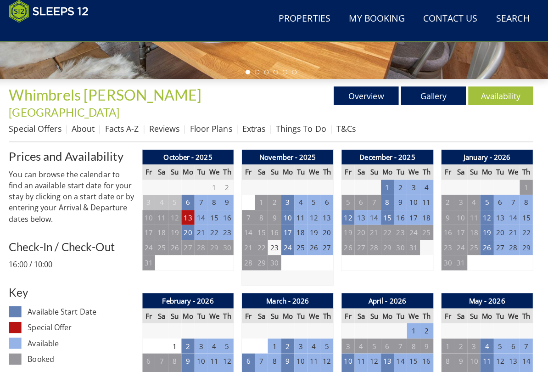
click at [381, 93] on link "Overview" at bounding box center [368, 98] width 64 height 18
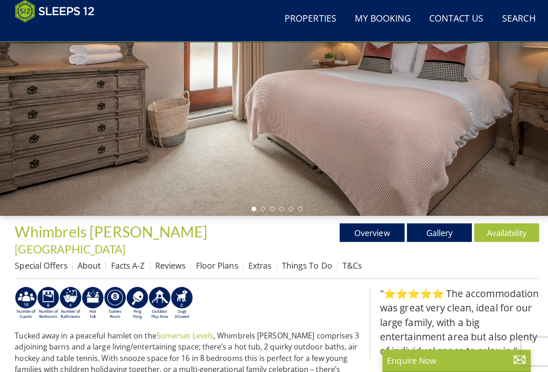
scroll to position [170, 0]
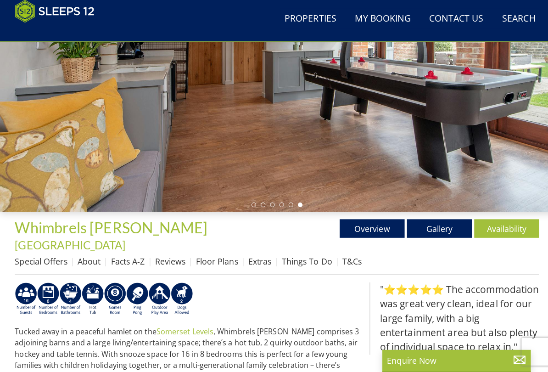
click at [174, 257] on link "Reviews" at bounding box center [168, 262] width 30 height 11
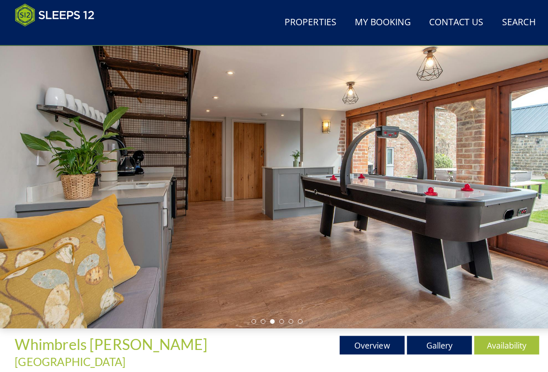
scroll to position [56, 0]
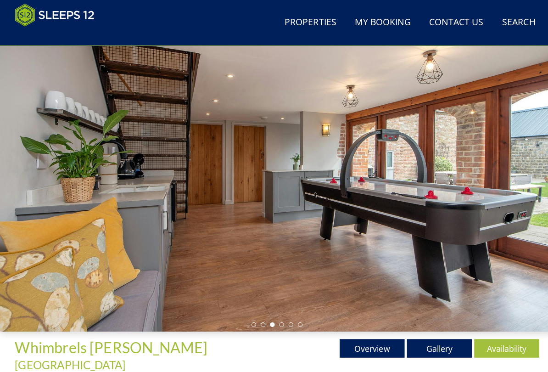
click at [438, 340] on link "Gallery" at bounding box center [434, 344] width 64 height 18
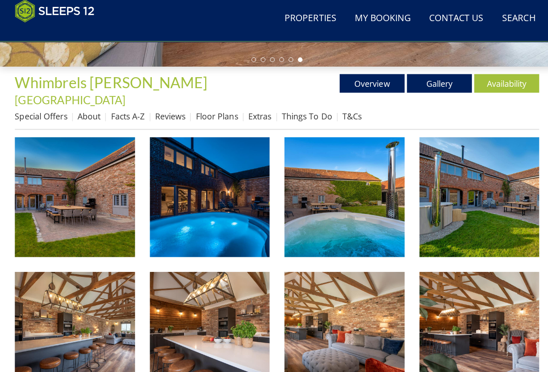
scroll to position [316, 0]
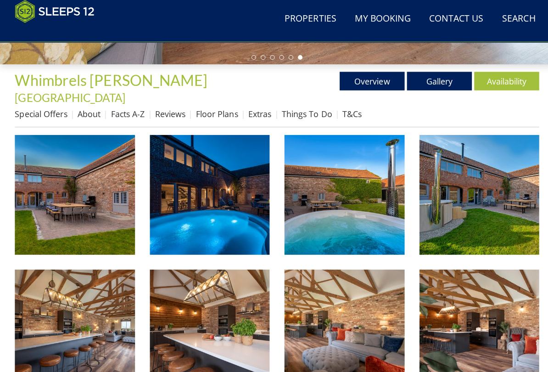
click at [495, 196] on img at bounding box center [474, 196] width 119 height 119
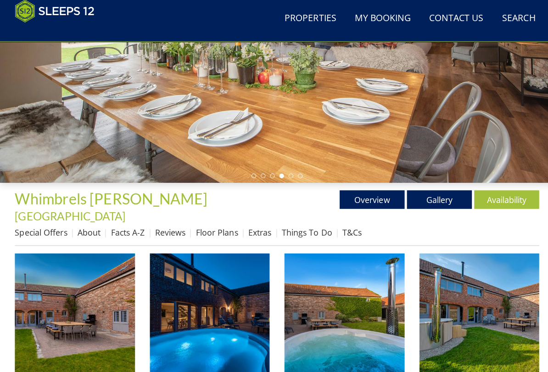
scroll to position [199, 0]
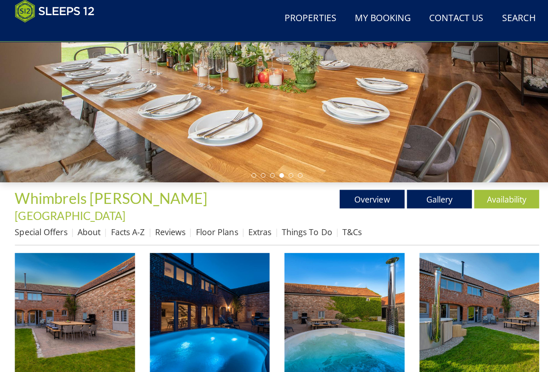
click at [218, 228] on link "Floor Plans" at bounding box center [215, 233] width 42 height 11
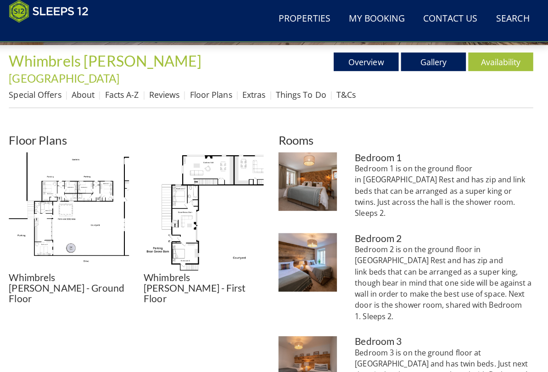
scroll to position [335, 0]
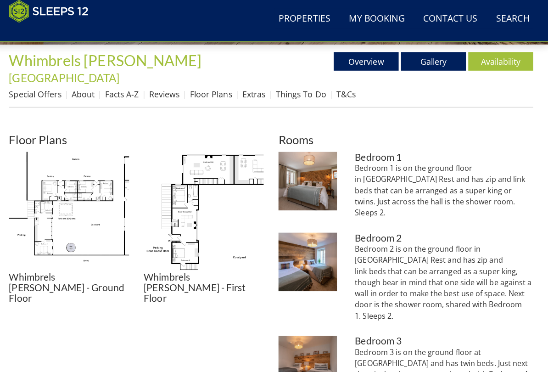
click at [86, 188] on img at bounding box center [74, 213] width 119 height 119
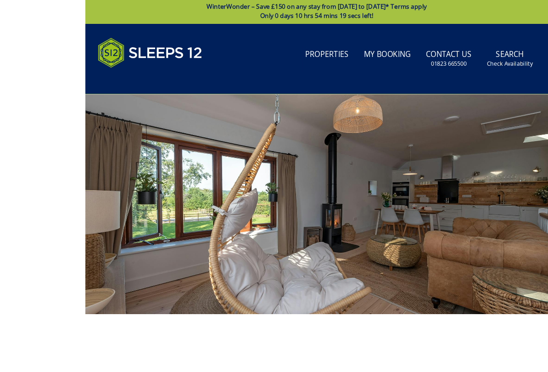
scroll to position [134, 0]
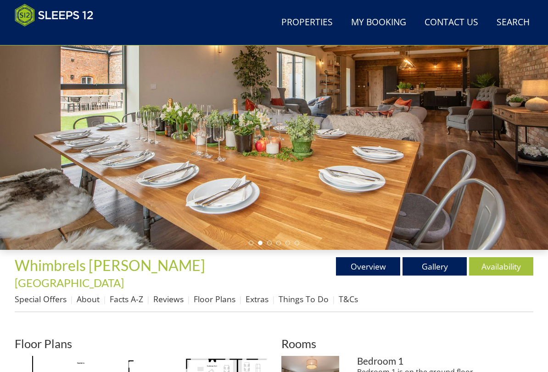
click at [82, 293] on link "About" at bounding box center [88, 298] width 23 height 11
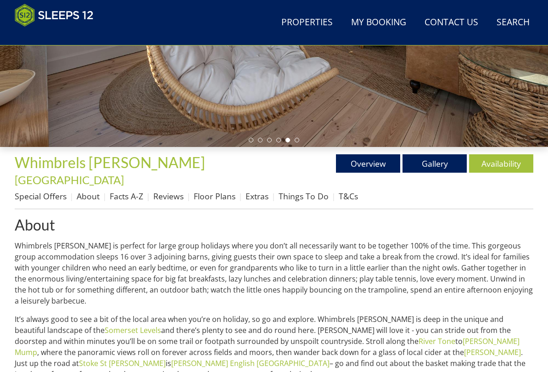
scroll to position [237, 0]
click at [257, 190] on link "Extras" at bounding box center [256, 195] width 23 height 11
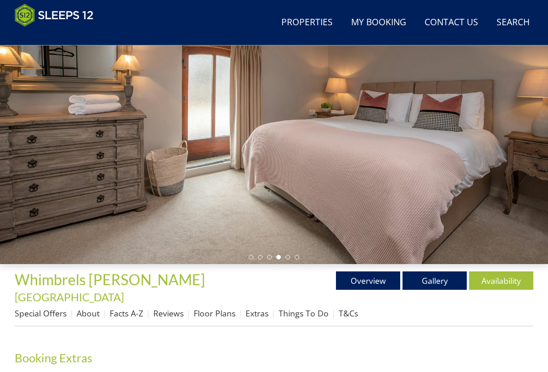
scroll to position [120, 0]
click at [499, 279] on link "Availability" at bounding box center [501, 280] width 64 height 18
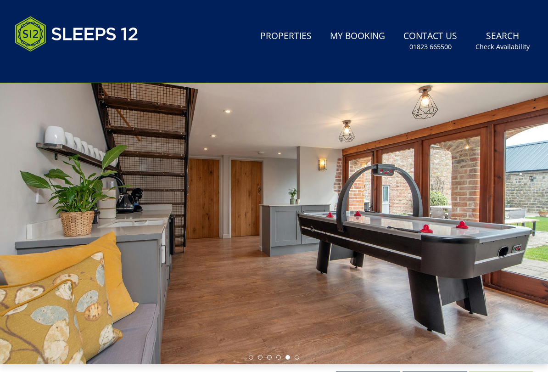
scroll to position [62, 0]
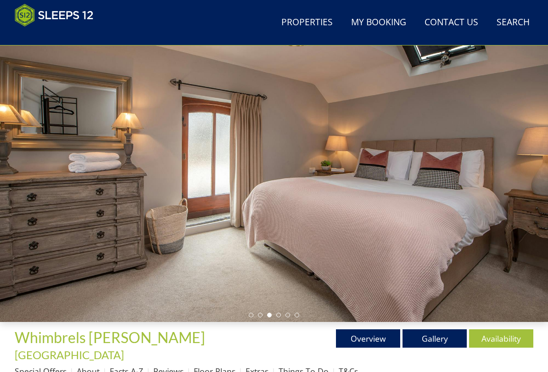
click at [437, 335] on link "Gallery" at bounding box center [434, 338] width 64 height 18
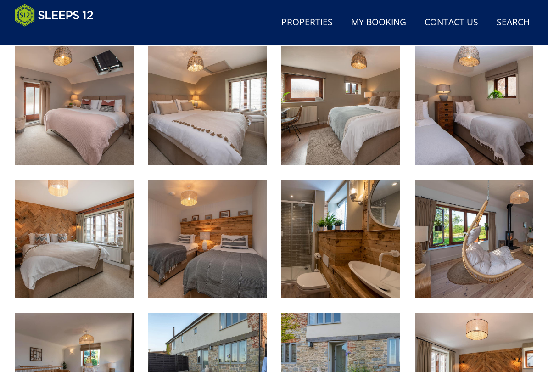
scroll to position [1073, 0]
click at [473, 230] on img at bounding box center [474, 238] width 119 height 119
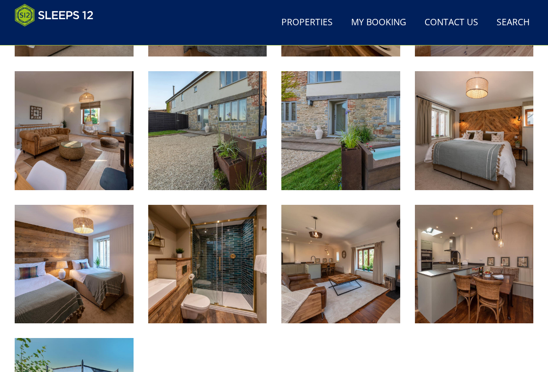
scroll to position [1315, 0]
click at [361, 262] on img at bounding box center [340, 264] width 119 height 119
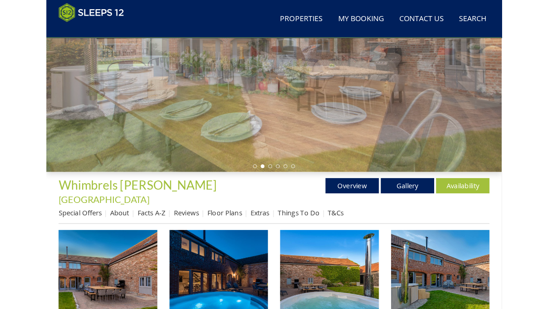
scroll to position [202, 0]
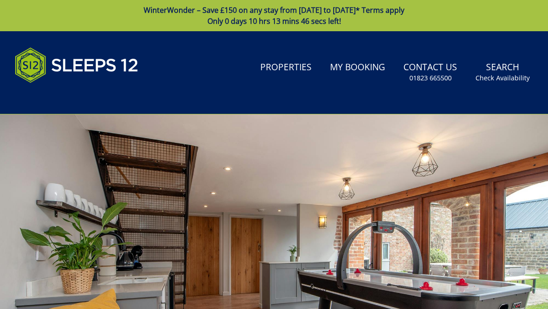
scroll to position [120, 0]
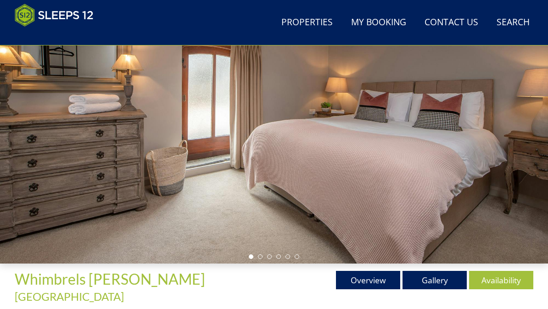
scroll to position [237, 0]
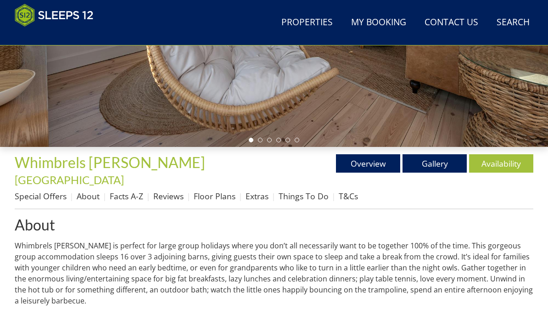
scroll to position [134, 0]
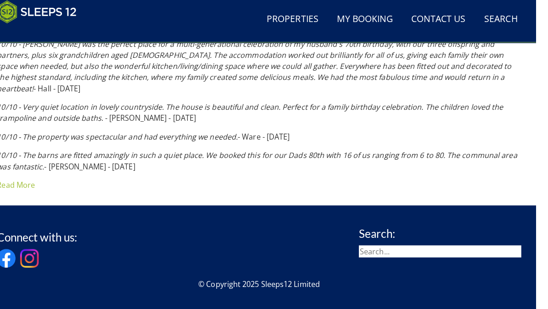
scroll to position [893, 0]
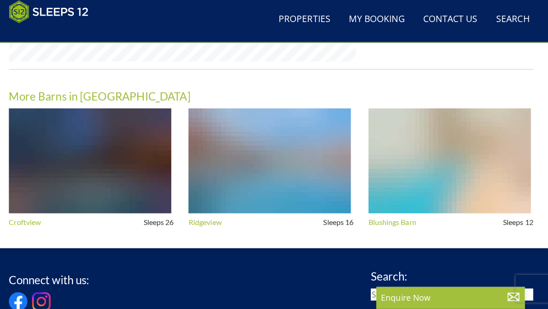
scroll to position [174, 0]
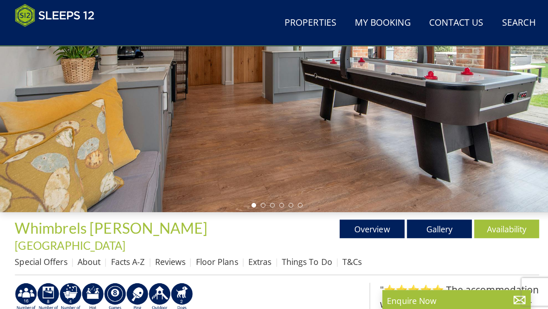
scroll to position [302, 0]
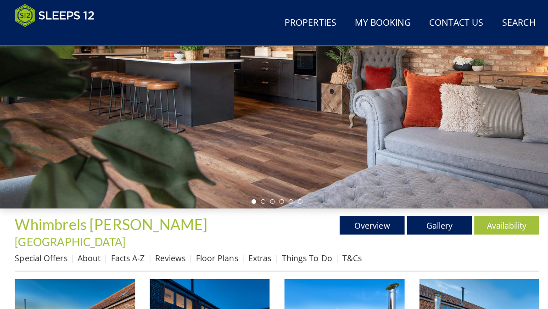
scroll to position [196, 0]
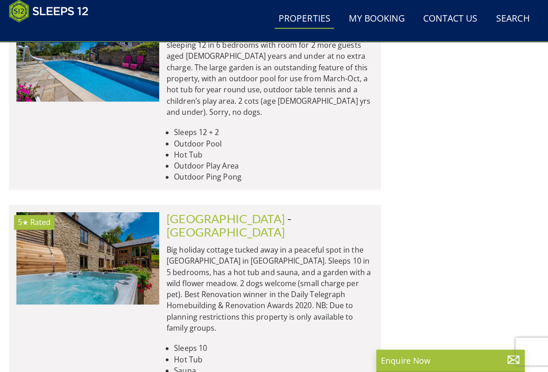
scroll to position [6833, 0]
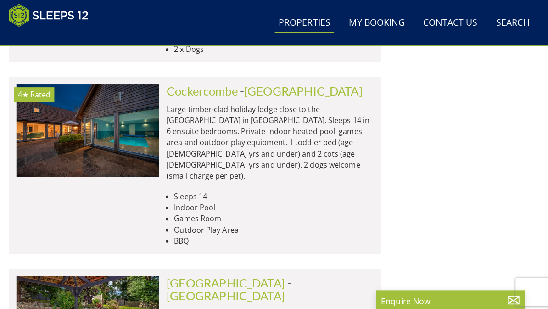
scroll to position [7378, 0]
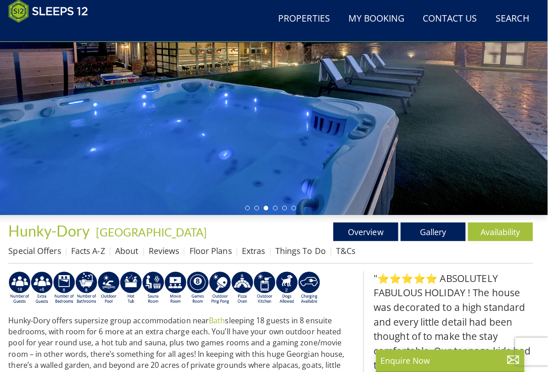
scroll to position [183, 0]
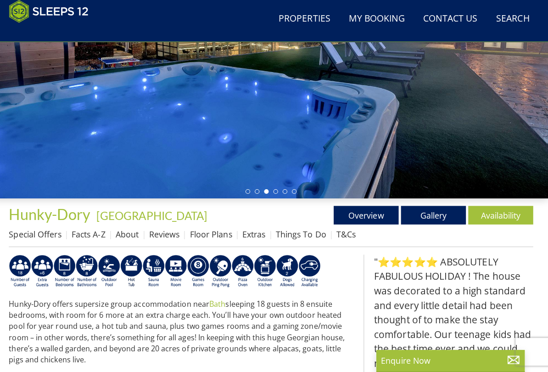
click at [494, 213] on link "Availability" at bounding box center [501, 216] width 64 height 18
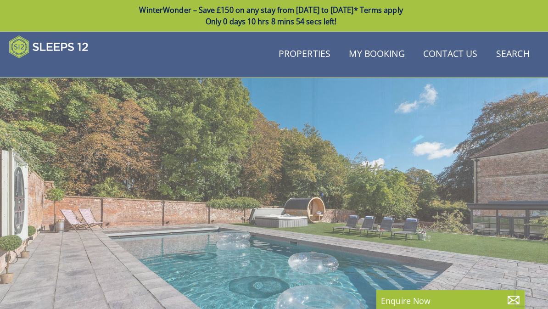
scroll to position [184, 0]
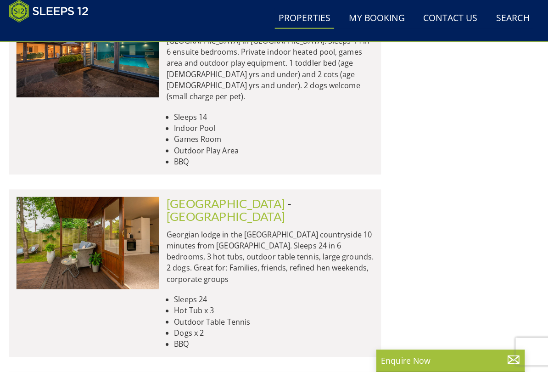
scroll to position [7453, 0]
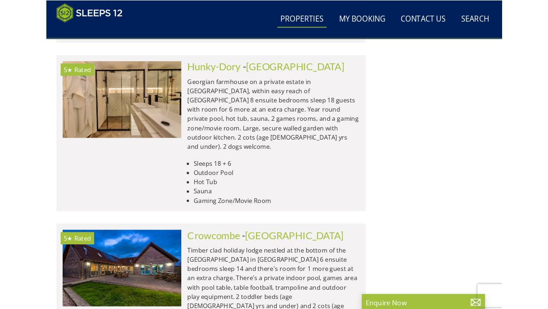
scroll to position [7972, 0]
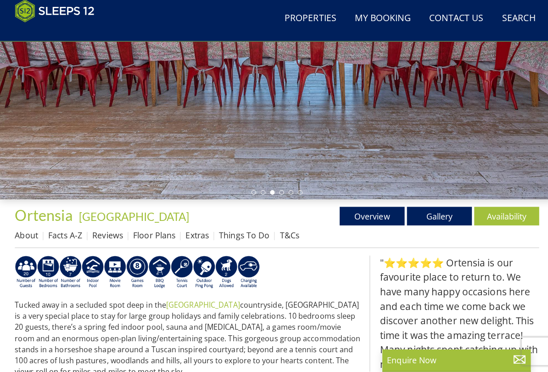
scroll to position [183, 0]
click at [507, 213] on link "Availability" at bounding box center [501, 217] width 64 height 18
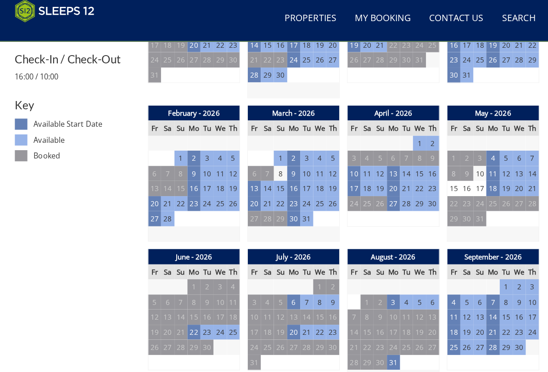
scroll to position [473, 0]
click at [292, 295] on td "6" at bounding box center [290, 302] width 13 height 15
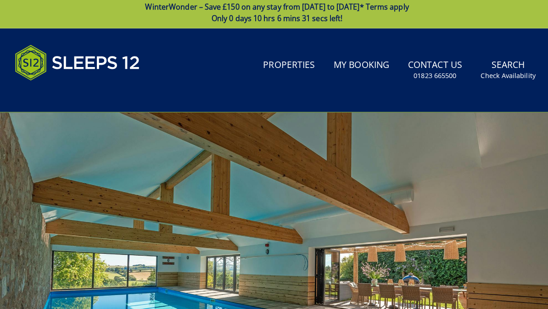
scroll to position [0, 0]
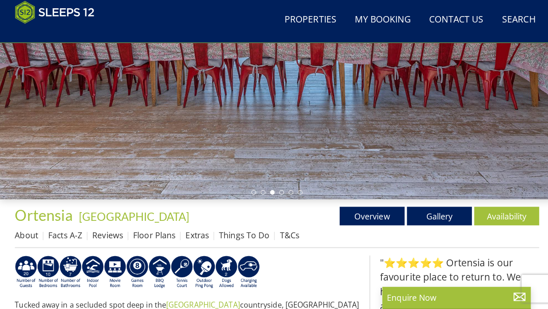
scroll to position [187, 0]
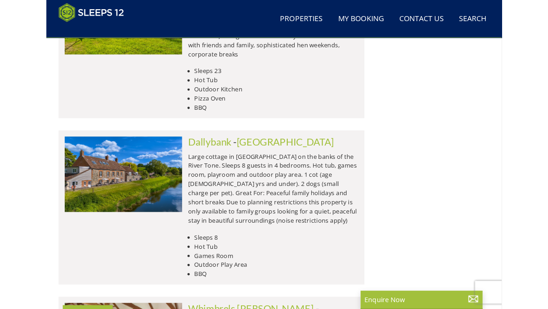
scroll to position [2501, 0]
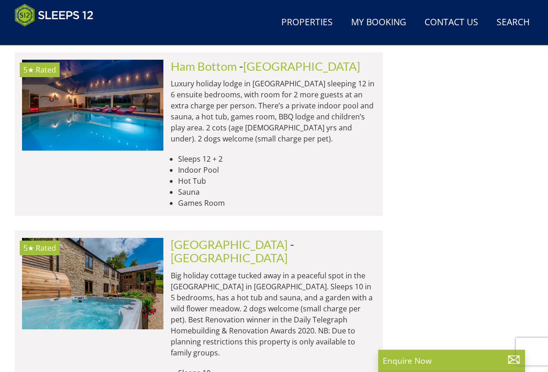
scroll to position [4014, 0]
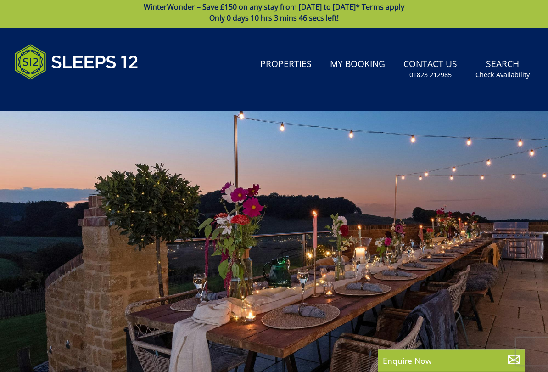
scroll to position [3, 0]
click at [285, 59] on link "Properties" at bounding box center [285, 64] width 59 height 21
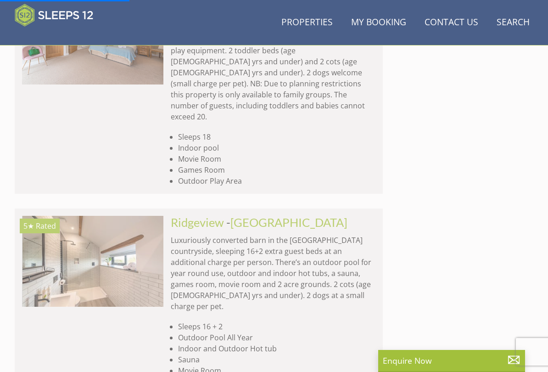
scroll to position [1880, 0]
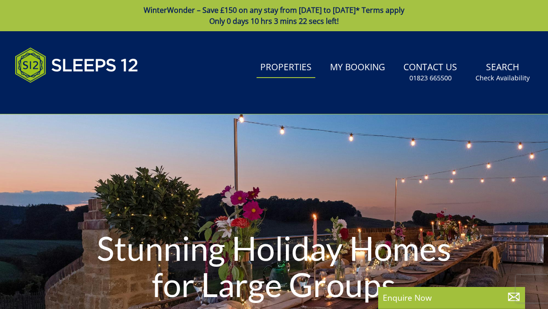
click at [290, 67] on link "Properties" at bounding box center [285, 67] width 59 height 21
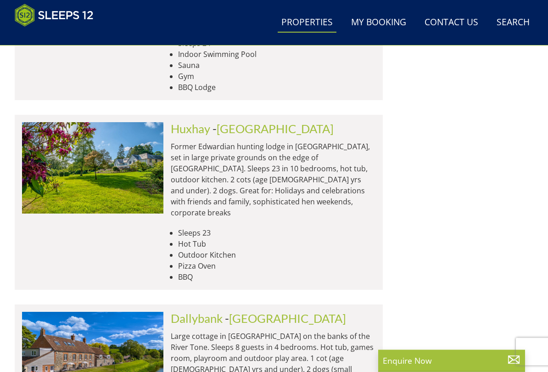
scroll to position [3834, 0]
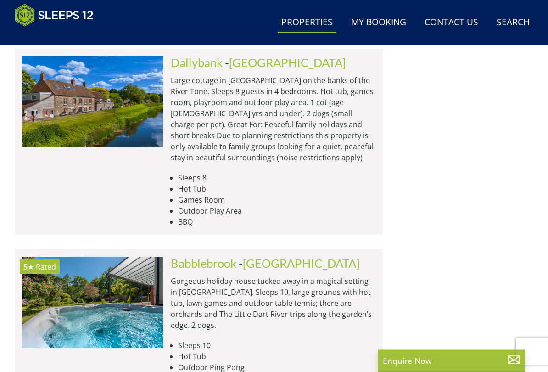
scroll to position [4088, 0]
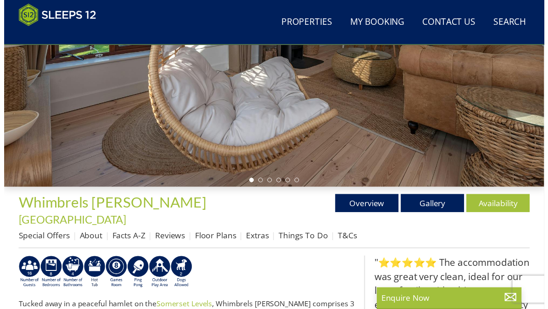
scroll to position [196, 0]
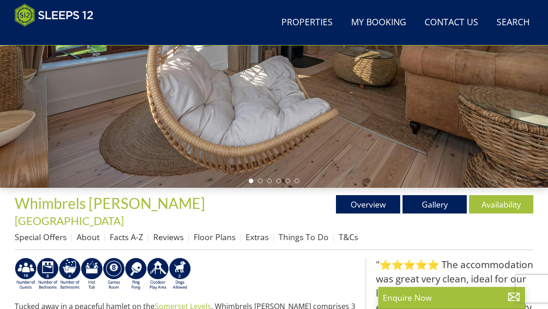
click at [491, 201] on link "Availability" at bounding box center [501, 204] width 64 height 18
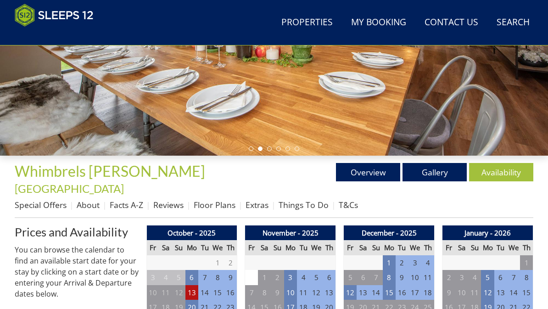
scroll to position [228, 0]
click at [454, 23] on link "Contact Us 01823 665500" at bounding box center [451, 22] width 61 height 21
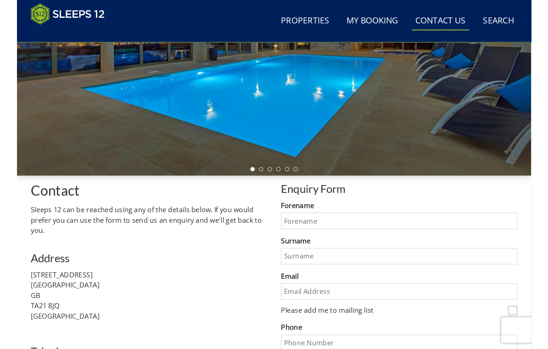
scroll to position [199, 0]
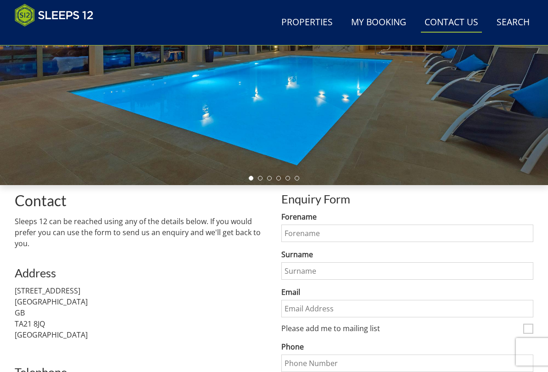
click at [316, 235] on input "Forename" at bounding box center [407, 232] width 252 height 17
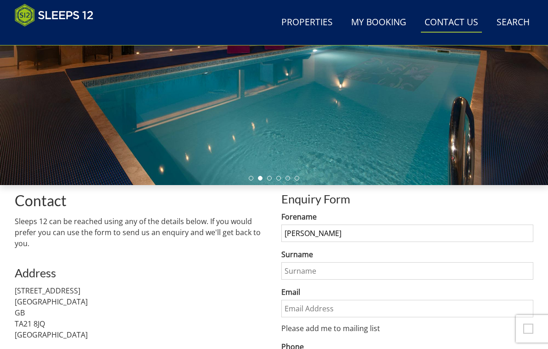
type input "Paul"
click at [312, 271] on input "Surname" at bounding box center [407, 270] width 252 height 17
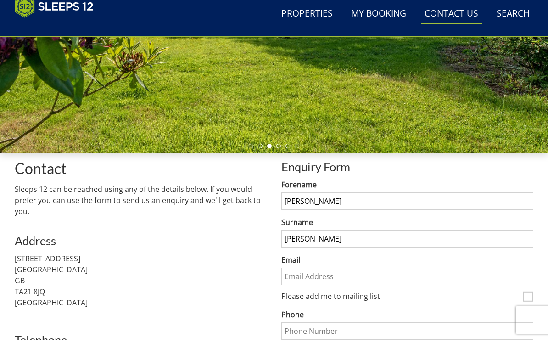
scroll to position [247, 0]
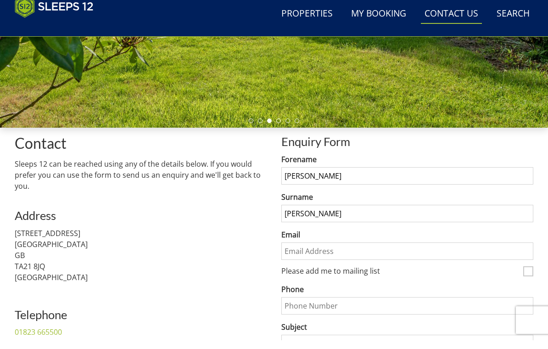
type input "Raybould"
click at [319, 253] on input "Email" at bounding box center [407, 259] width 252 height 17
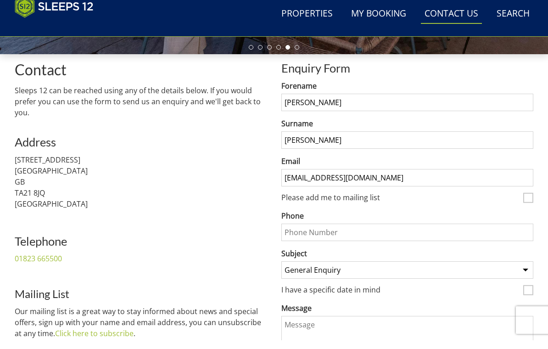
scroll to position [321, 0]
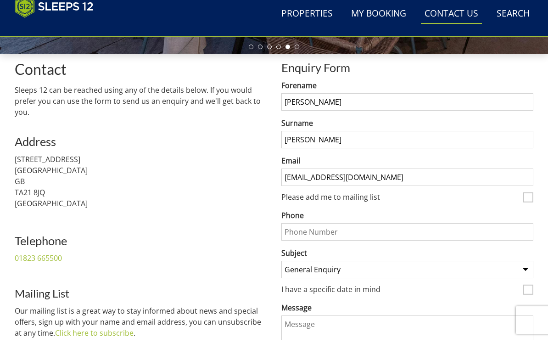
type input "paulrraybould@gmail.com"
click at [350, 233] on input "Phone" at bounding box center [407, 240] width 252 height 17
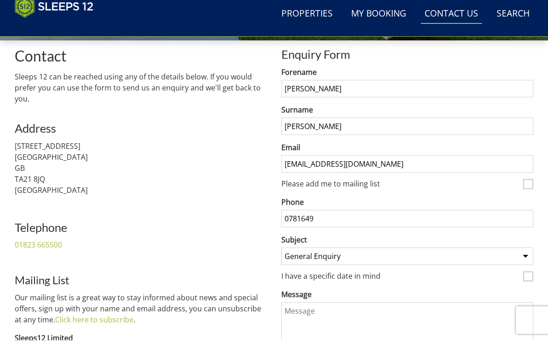
scroll to position [335, 0]
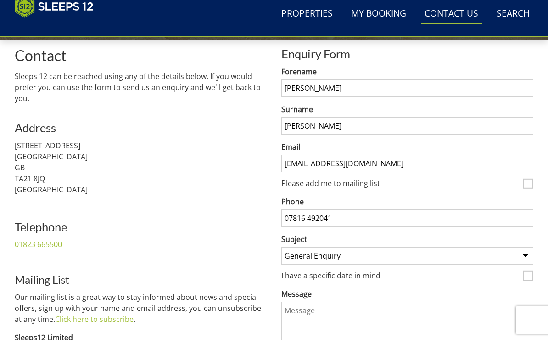
type input "07816 492041"
click at [521, 257] on select "General Enquiry Listing My Property Jollyoaks Cricklehaze Churchill 20 Hunky-Do…" at bounding box center [407, 264] width 252 height 17
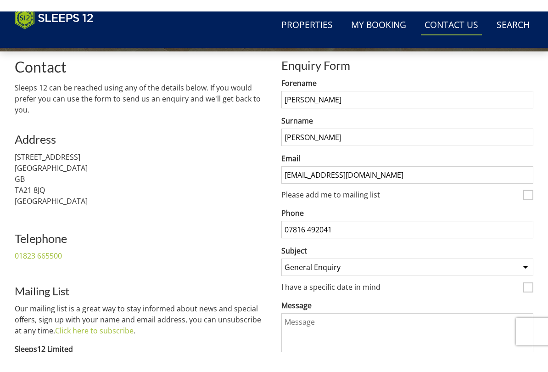
scroll to position [344, 0]
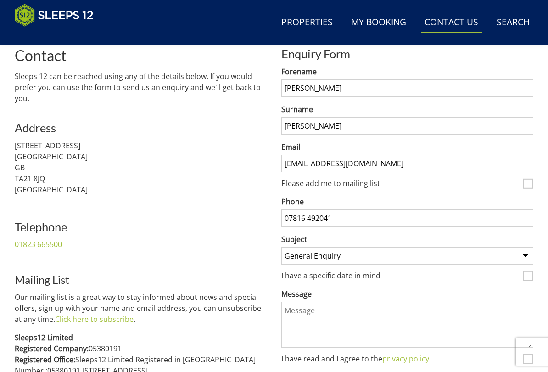
select select "768"
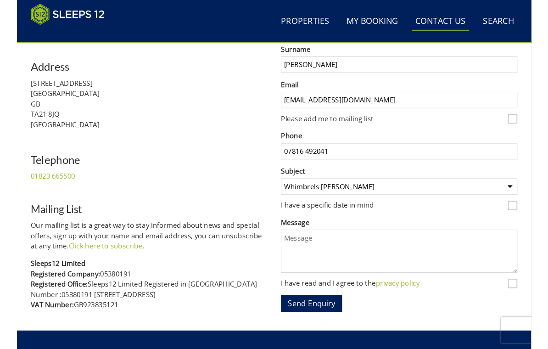
scroll to position [440, 0]
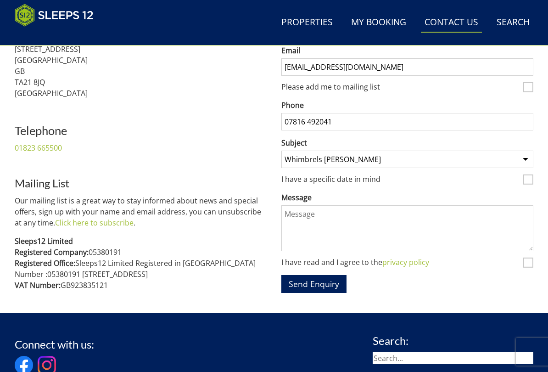
click at [315, 216] on textarea "Message" at bounding box center [407, 228] width 252 height 46
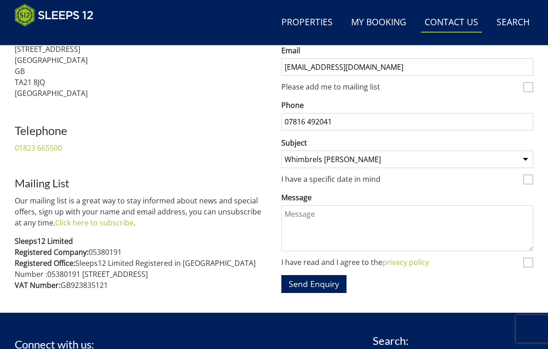
click at [527, 178] on input "I have a specific date in mind" at bounding box center [528, 179] width 10 height 10
checkbox input "true"
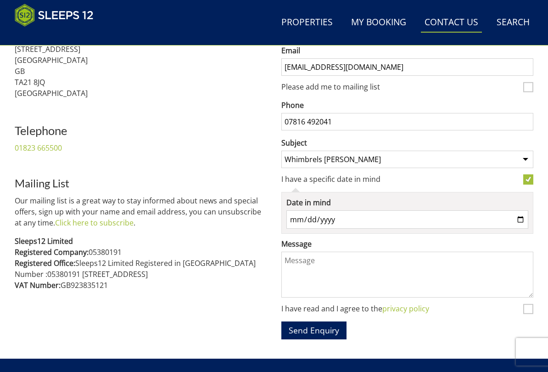
click at [324, 219] on input "Date in mind" at bounding box center [407, 219] width 242 height 18
click at [418, 212] on input "2025-10-06" at bounding box center [407, 219] width 242 height 18
type input "2026-07-08"
click at [317, 260] on textarea "Message" at bounding box center [407, 274] width 252 height 46
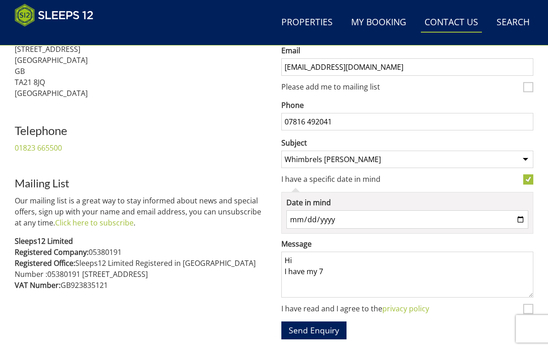
click at [256, 308] on div "Contact Sleeps 12 can be reached using any of the details below. If you would p…" at bounding box center [141, 147] width 252 height 393
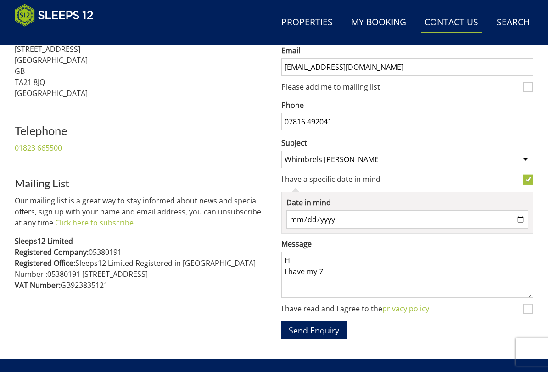
click at [341, 267] on textarea "Hi I have my 7" at bounding box center [407, 274] width 252 height 46
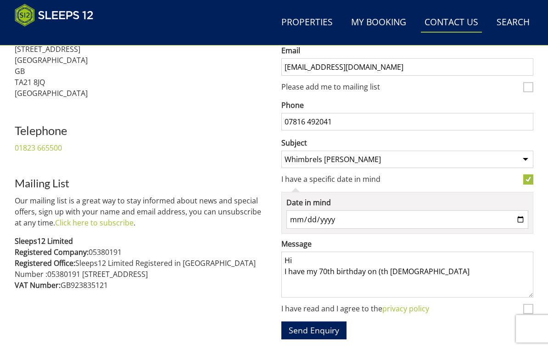
click at [386, 269] on textarea "Hi I have my 70th birthday on (th July 2026" at bounding box center [407, 274] width 252 height 46
click at [450, 272] on textarea "Hi I have my 70th birthday on the 9th July 2026" at bounding box center [407, 274] width 252 height 46
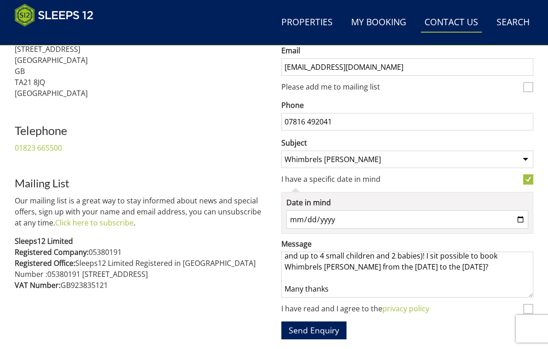
scroll to position [57, 0]
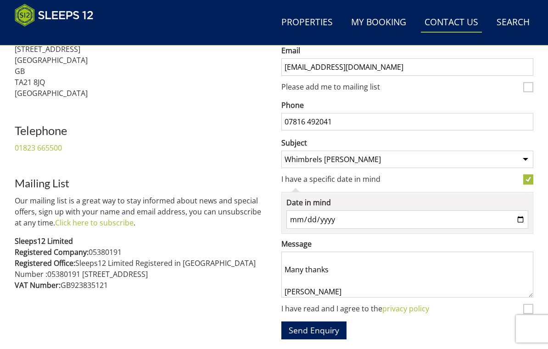
click at [342, 262] on textarea "Hi I have my 70th birthday on the 9th July 2026 and am in the process of lookin…" at bounding box center [407, 274] width 252 height 46
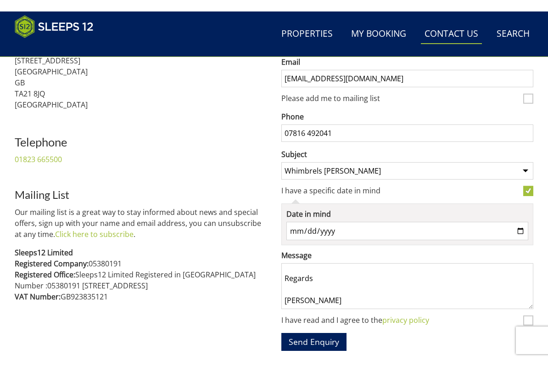
scroll to position [60, 0]
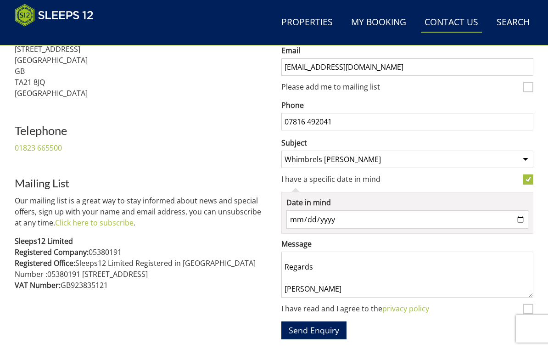
type textarea "Hi I have my 70th birthday on the 9th July 2026 and am in the process of lookin…"
click at [528, 304] on input "I have read and I agree to the privacy policy" at bounding box center [528, 308] width 10 height 10
checkbox input "true"
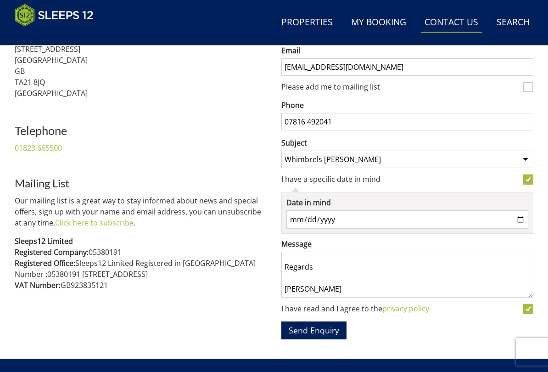
click at [315, 308] on button "Send Enquiry" at bounding box center [313, 330] width 65 height 18
